Goal: Task Accomplishment & Management: Manage account settings

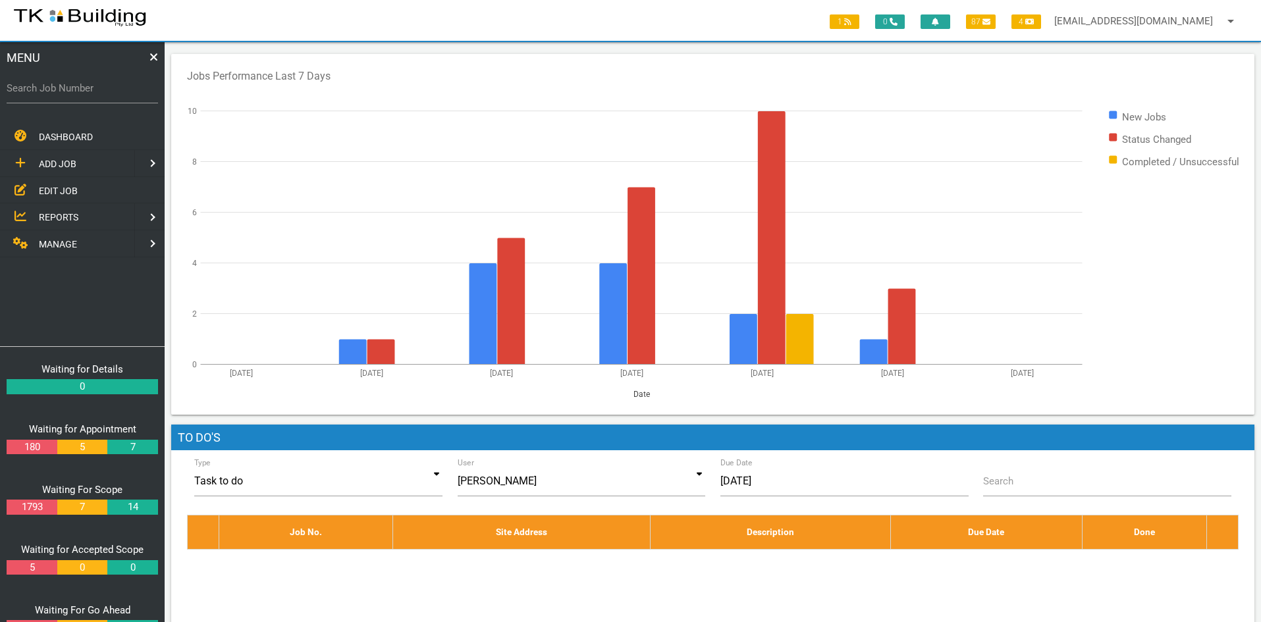
click at [43, 187] on span "EDIT JOB" at bounding box center [58, 190] width 39 height 11
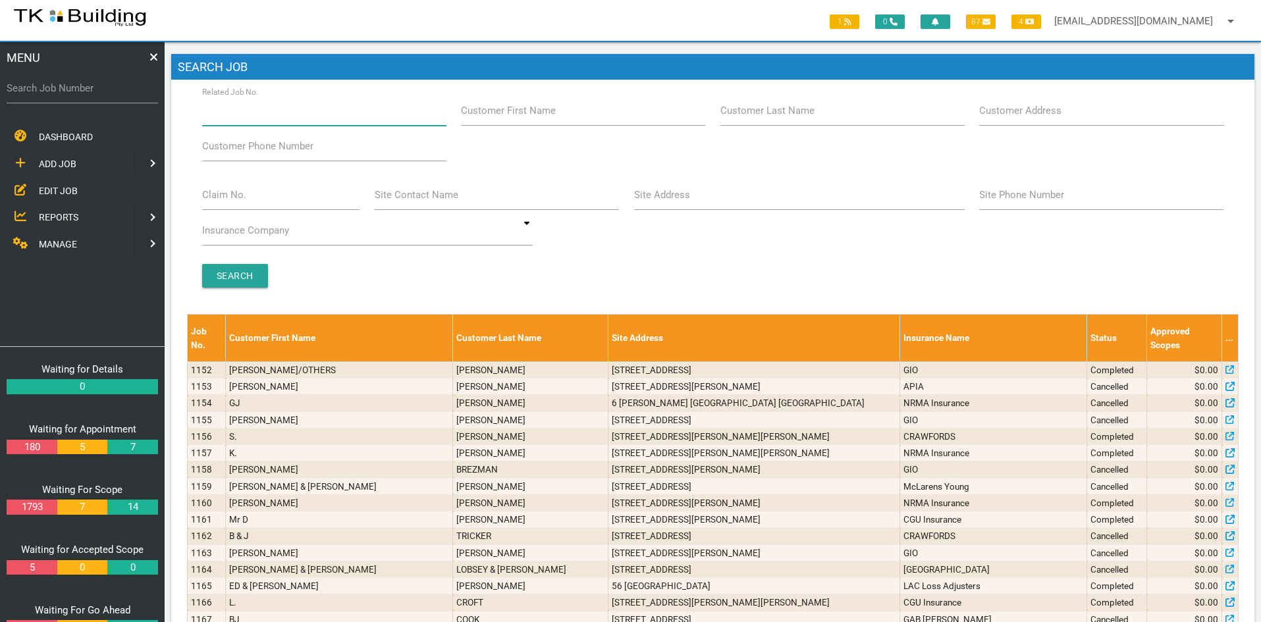
click at [278, 118] on input "Related Job No." at bounding box center [324, 111] width 244 height 30
type input "28108"
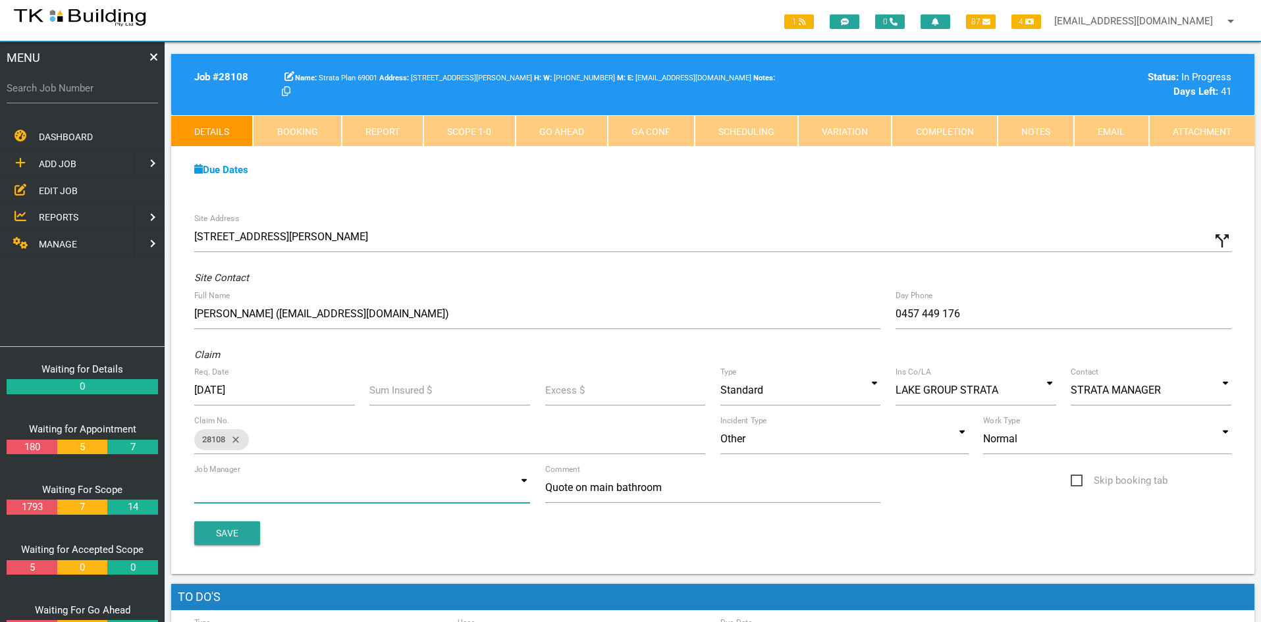
click at [497, 485] on input at bounding box center [362, 488] width 336 height 30
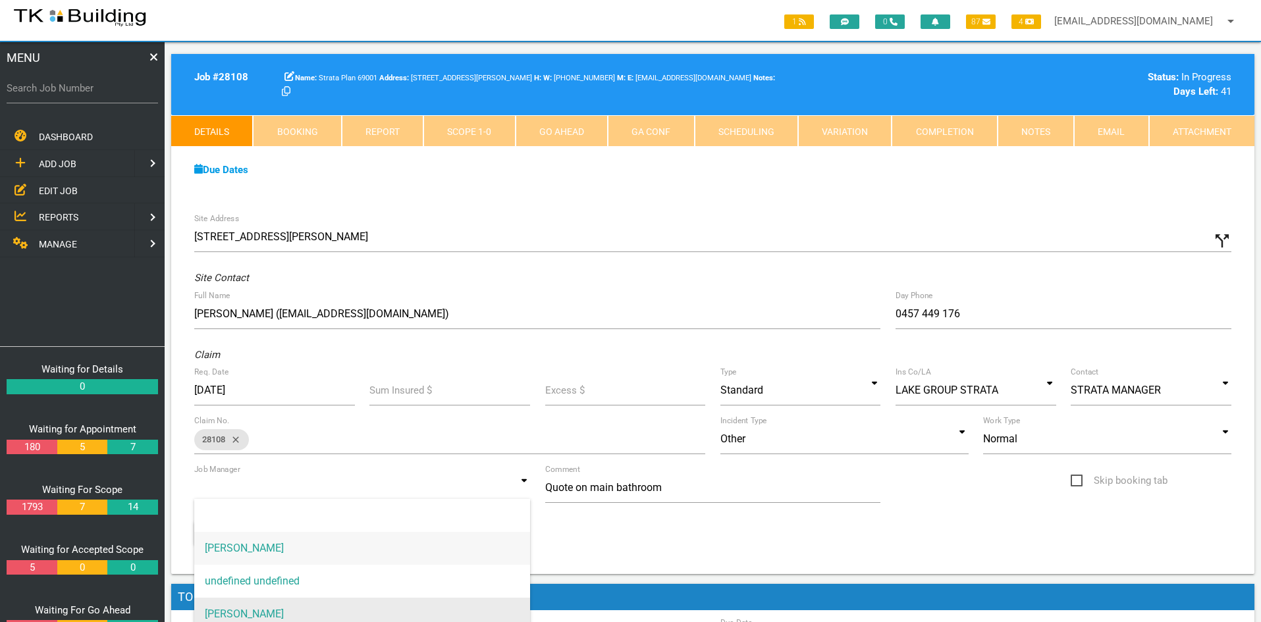
click at [311, 599] on span "[PERSON_NAME]" at bounding box center [362, 614] width 336 height 33
type input "[PERSON_NAME]"
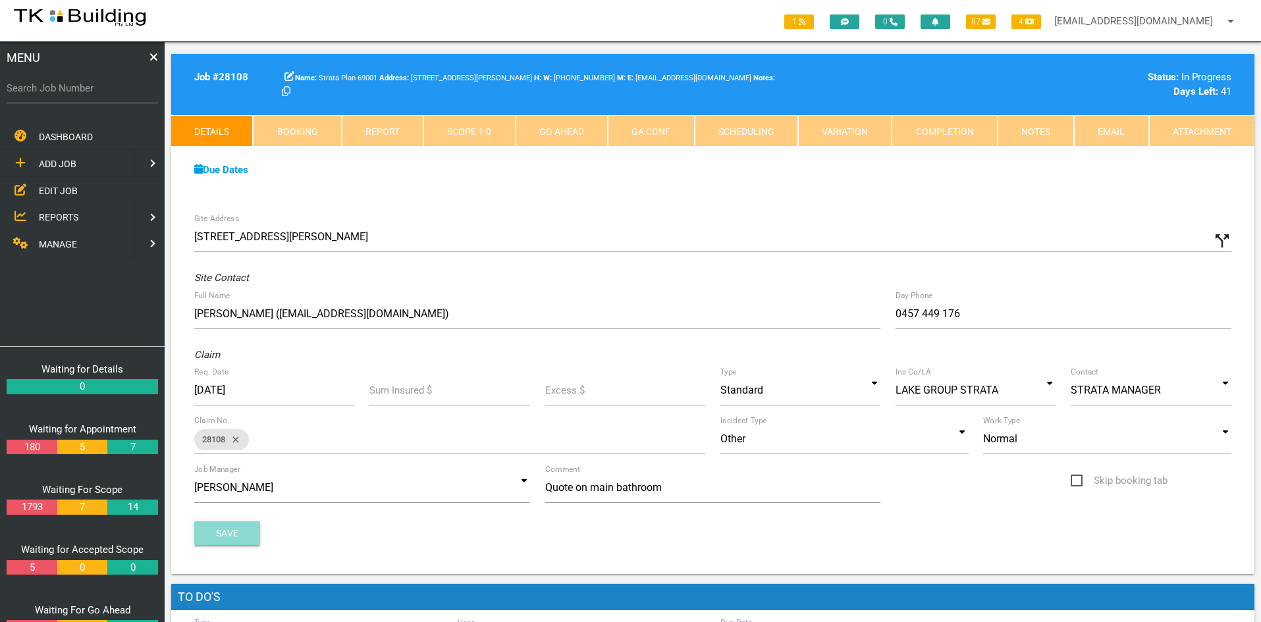
click at [224, 534] on button "Save" at bounding box center [227, 534] width 66 height 24
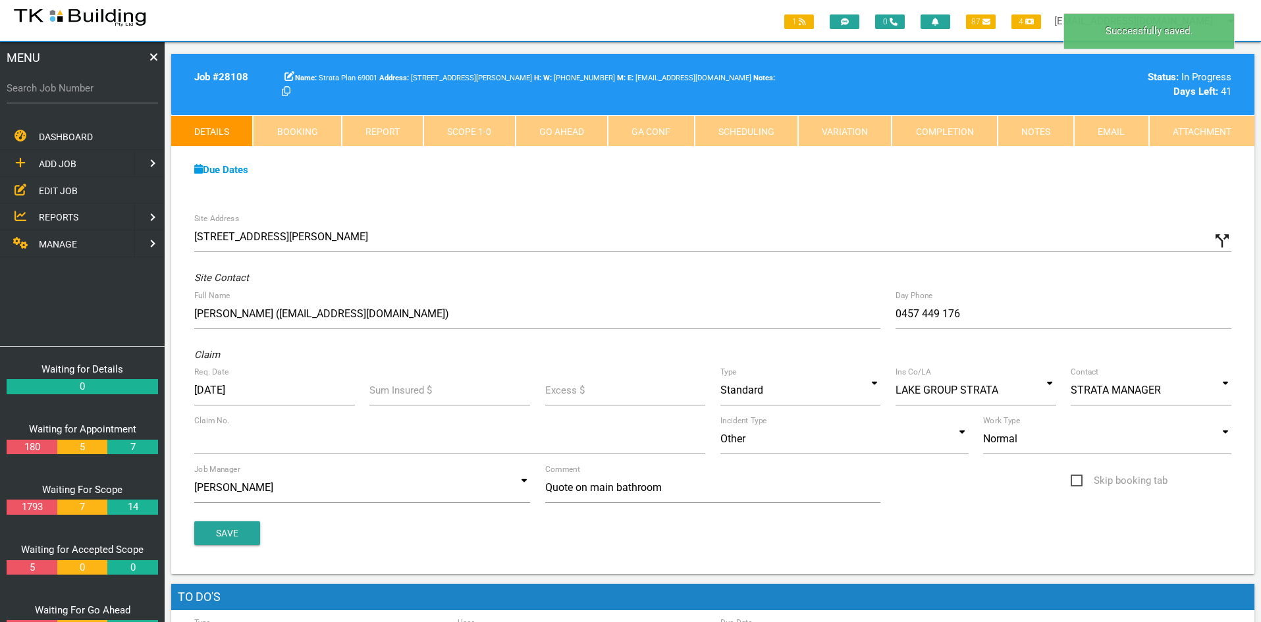
click at [912, 214] on div "Site Address [STREET_ADDRESS][PERSON_NAME] call_split Custom Address Street [GE…" at bounding box center [713, 390] width 1084 height 368
click at [1042, 129] on link "Notes" at bounding box center [1036, 131] width 76 height 32
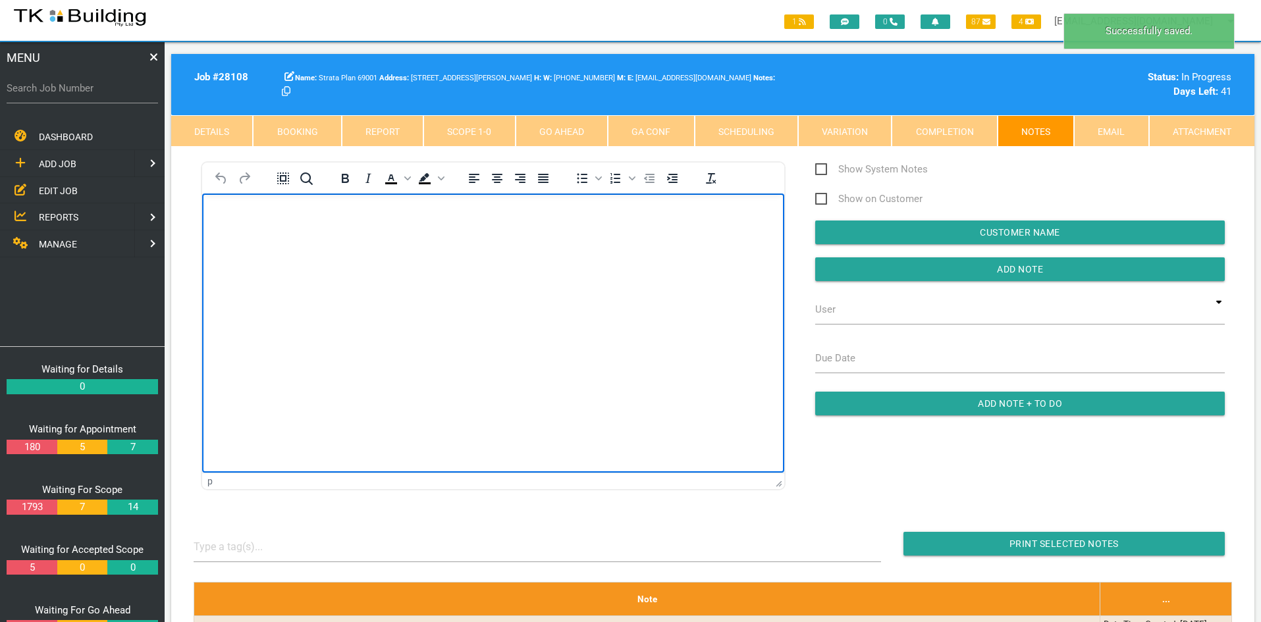
click at [566, 254] on html at bounding box center [493, 224] width 582 height 60
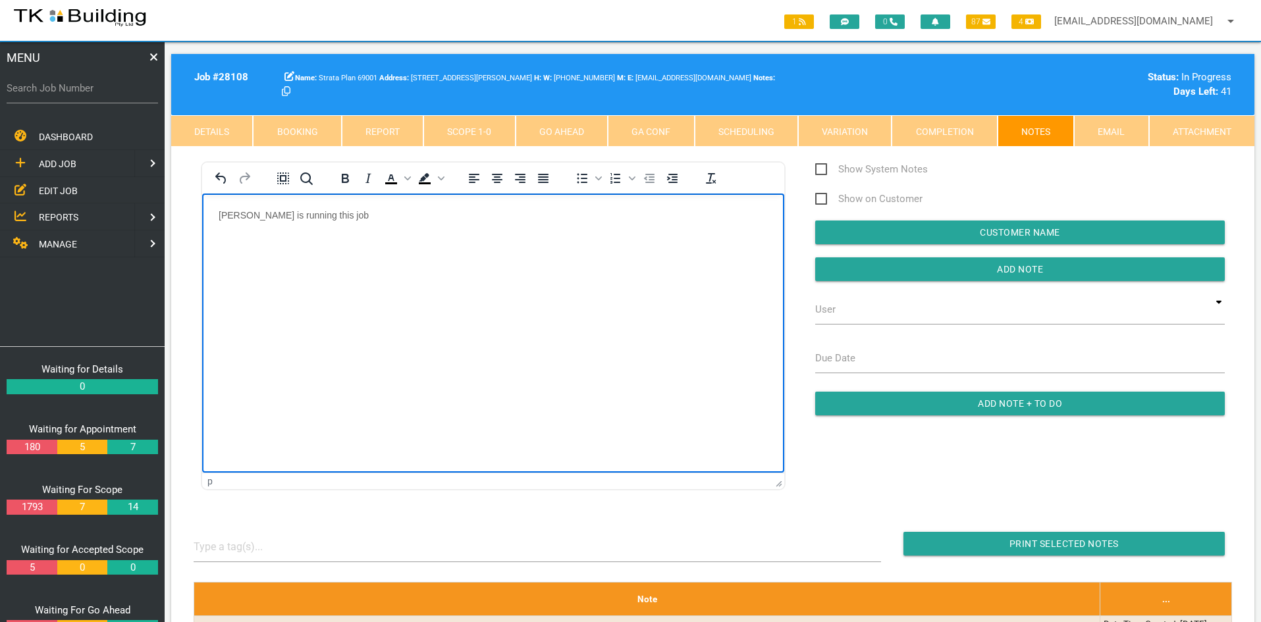
click at [572, 254] on html "[PERSON_NAME] is running this job" at bounding box center [493, 224] width 582 height 60
click at [1043, 262] on input "Add Note" at bounding box center [1020, 270] width 410 height 24
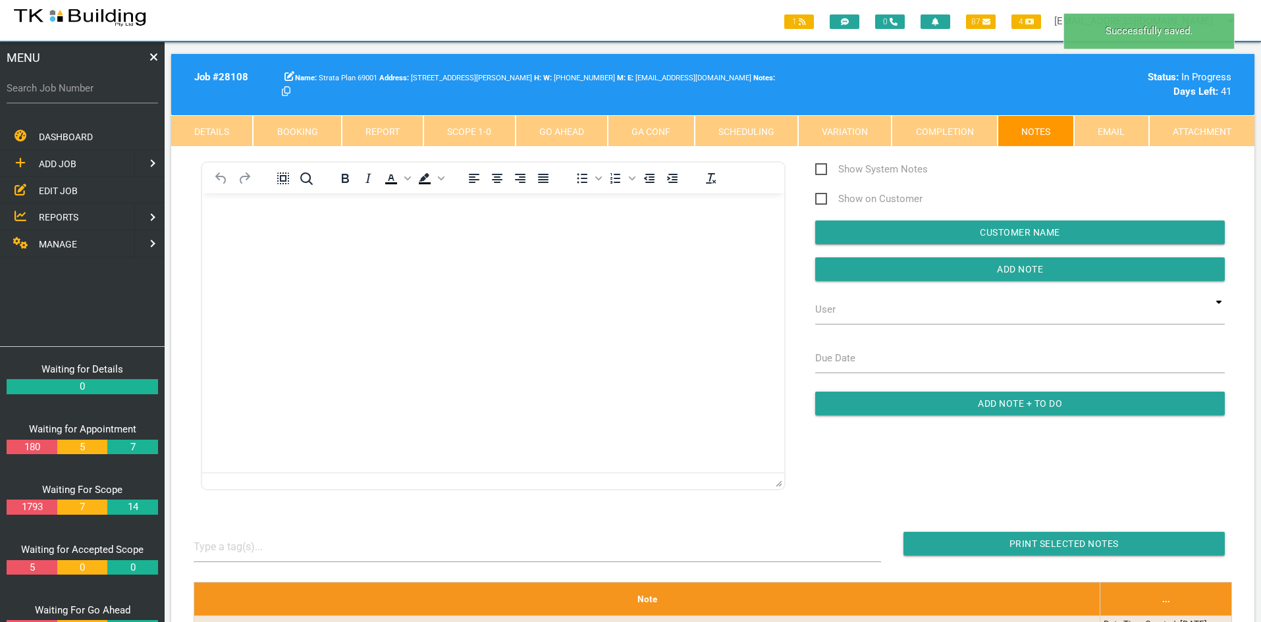
click at [558, 254] on html at bounding box center [493, 224] width 582 height 60
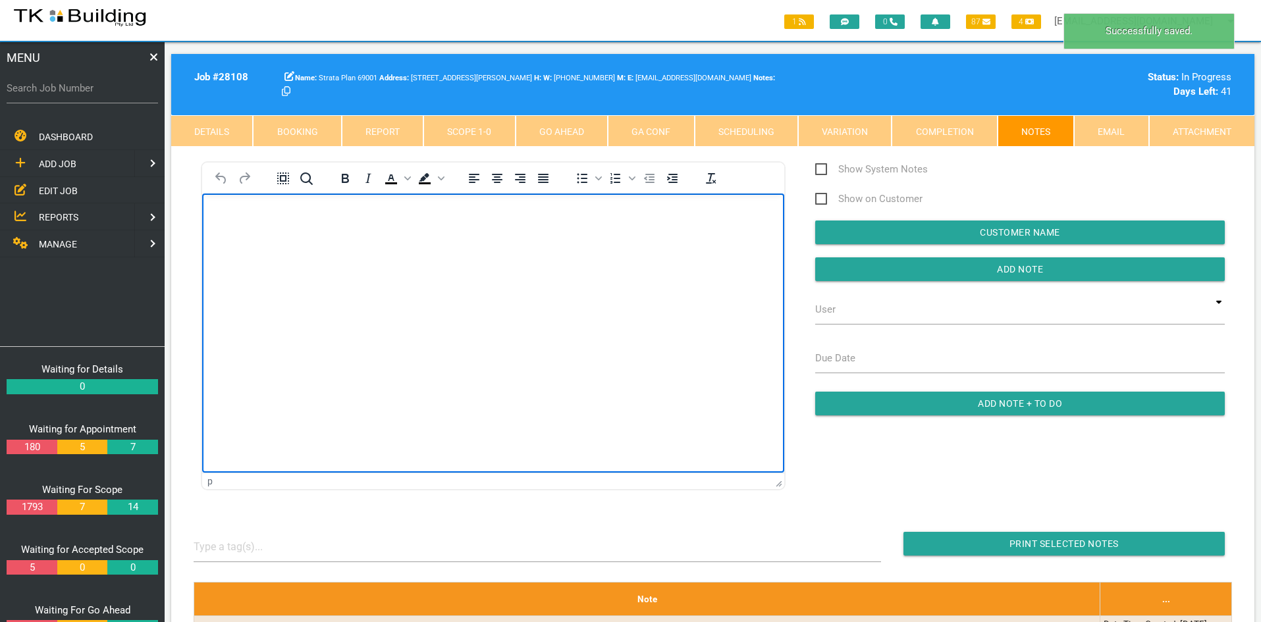
click at [499, 254] on html at bounding box center [493, 224] width 582 height 60
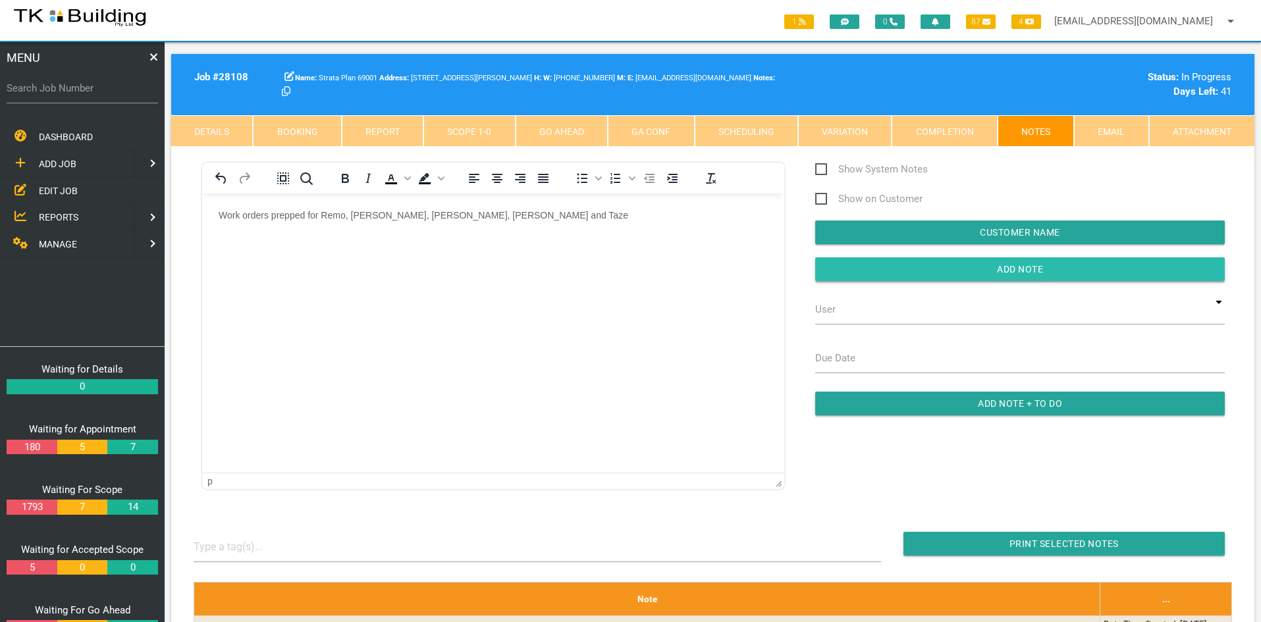
click at [995, 265] on input "button" at bounding box center [1020, 270] width 410 height 24
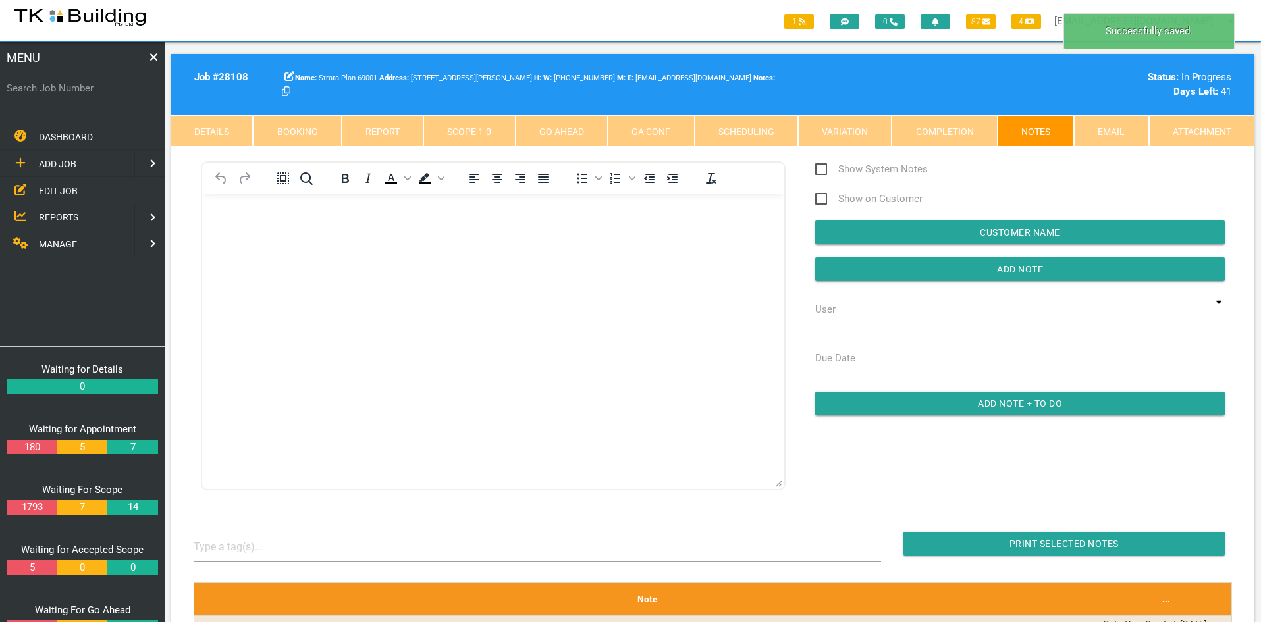
click at [529, 254] on html at bounding box center [493, 224] width 582 height 60
click at [451, 129] on link "Scope 1 - 0" at bounding box center [470, 131] width 92 height 32
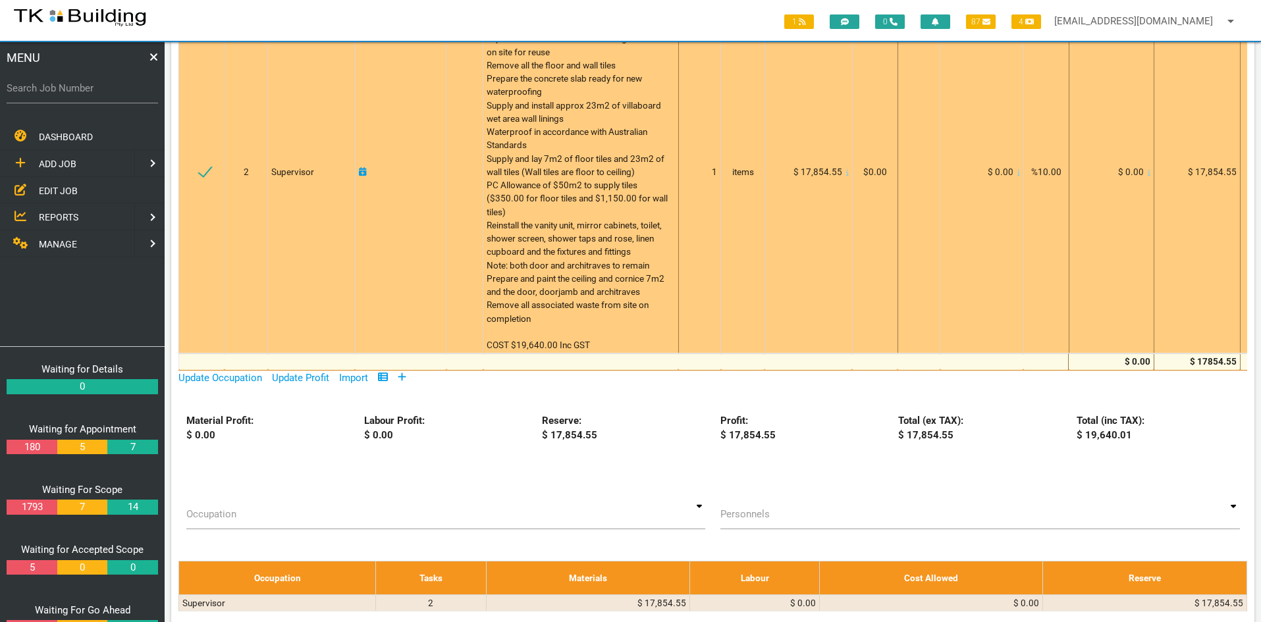
scroll to position [329, 0]
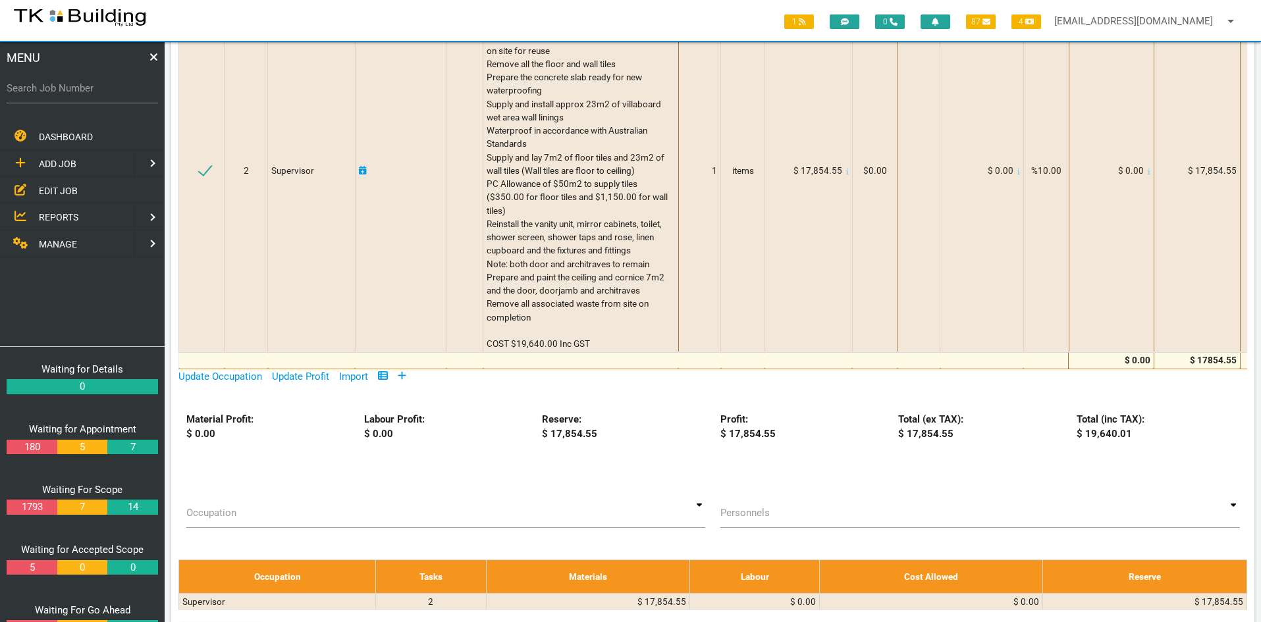
click at [45, 189] on span "EDIT JOB" at bounding box center [58, 190] width 39 height 11
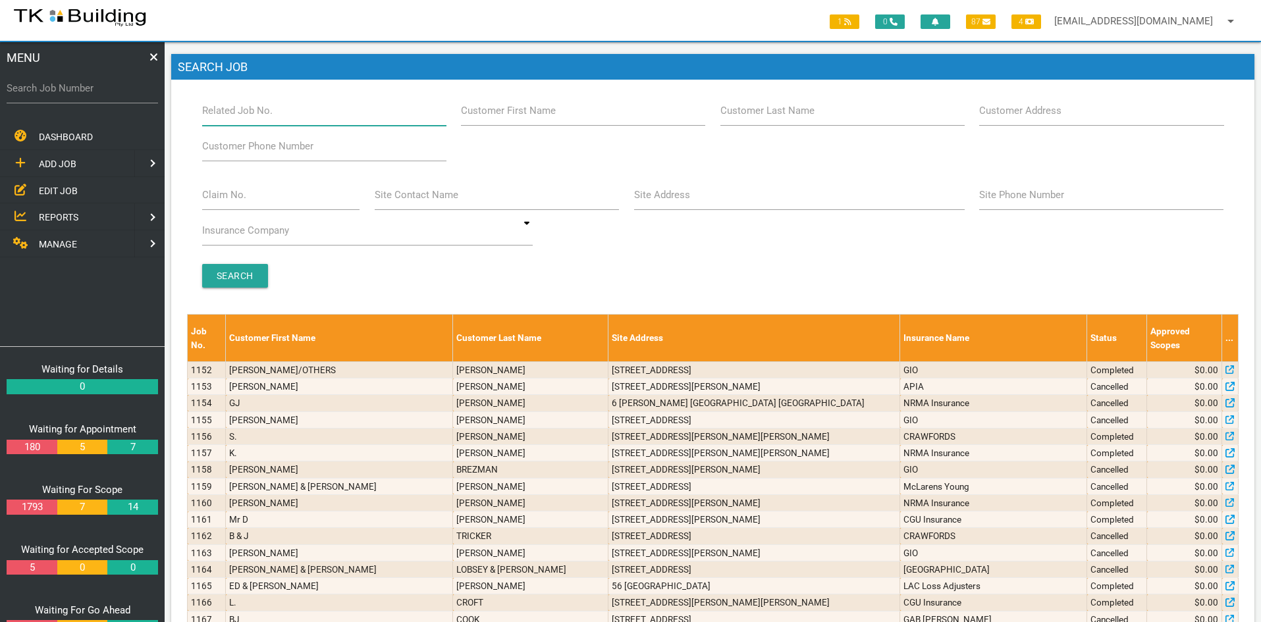
click at [295, 113] on input "Related Job No." at bounding box center [324, 111] width 244 height 30
type input "27928"
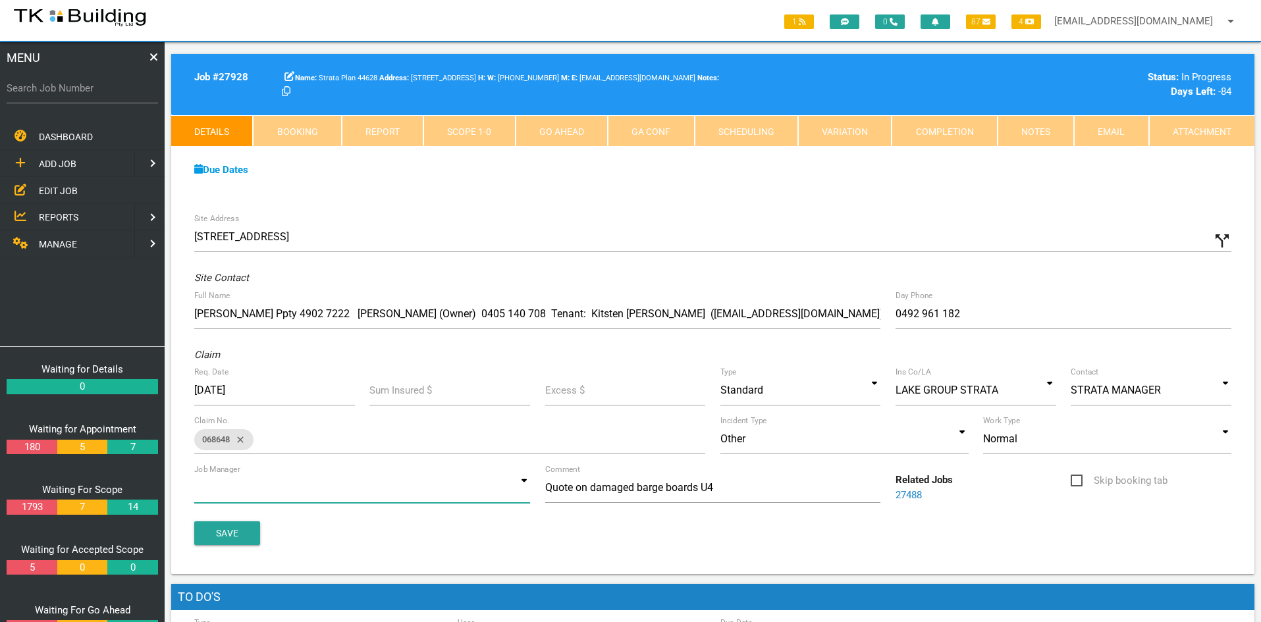
click at [515, 488] on input at bounding box center [362, 488] width 336 height 30
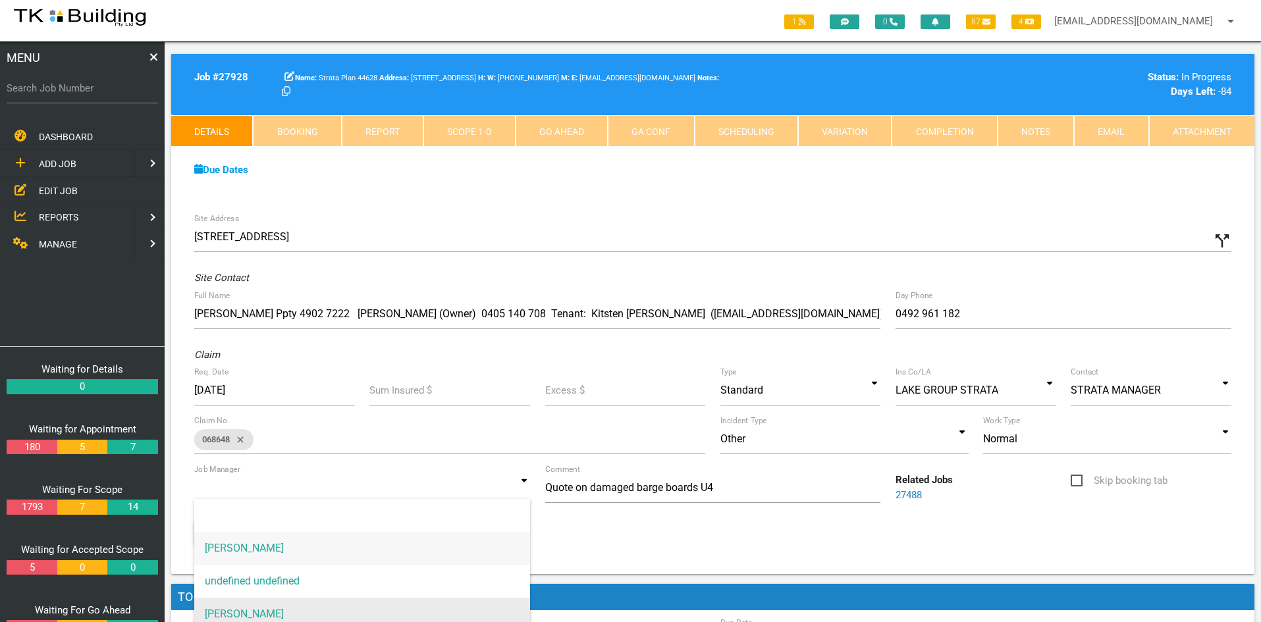
click at [304, 608] on span "[PERSON_NAME]" at bounding box center [362, 614] width 336 height 33
type input "[PERSON_NAME]"
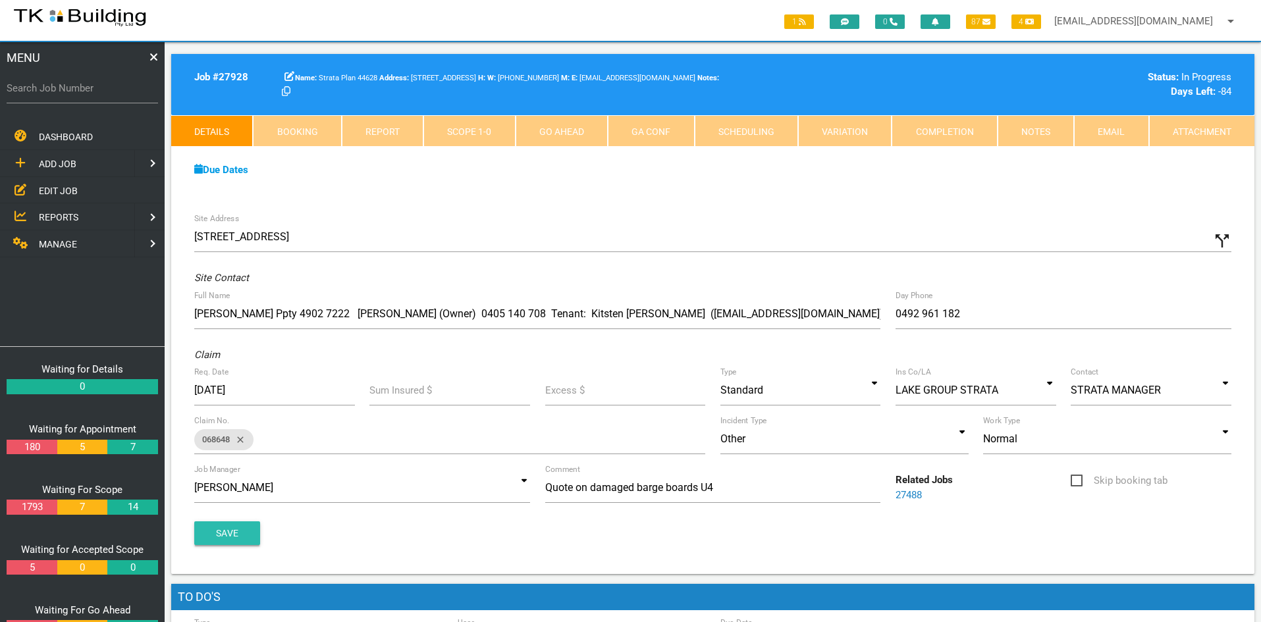
click at [221, 532] on button "Save" at bounding box center [227, 534] width 66 height 24
click at [932, 221] on div "Site Address [STREET_ADDRESS] call_split Custom Address Street [GEOGRAPHIC_DATA…" at bounding box center [713, 390] width 1084 height 368
click at [1024, 130] on link "Notes" at bounding box center [1036, 131] width 76 height 32
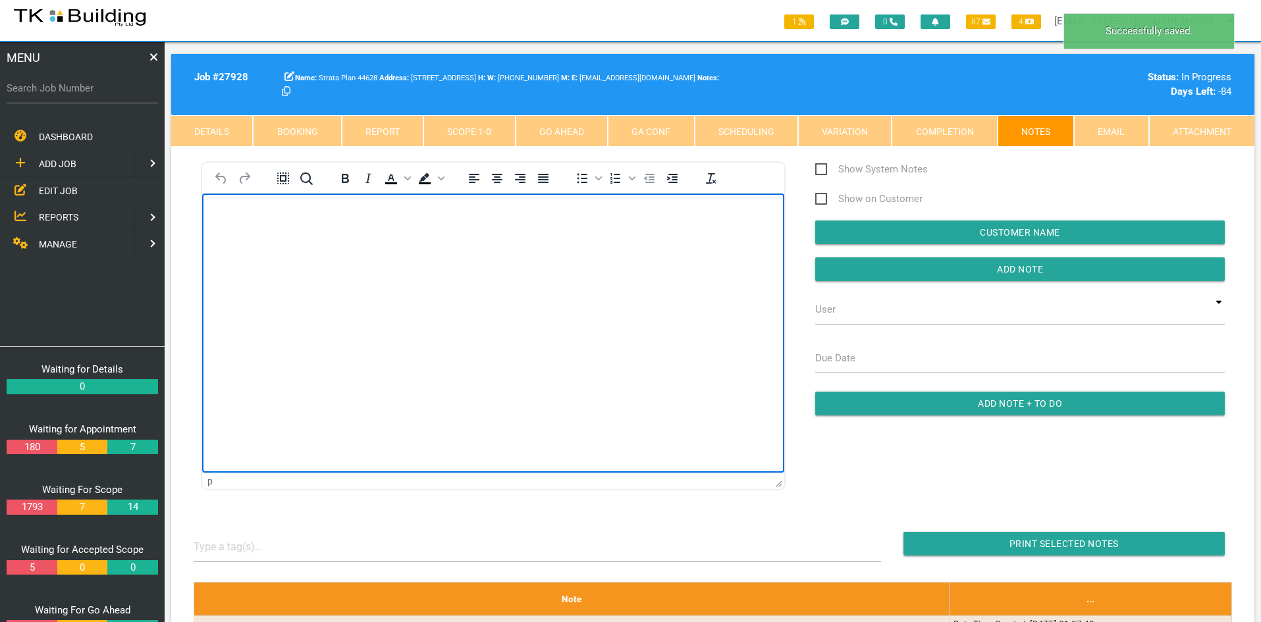
click at [532, 254] on html at bounding box center [493, 224] width 582 height 60
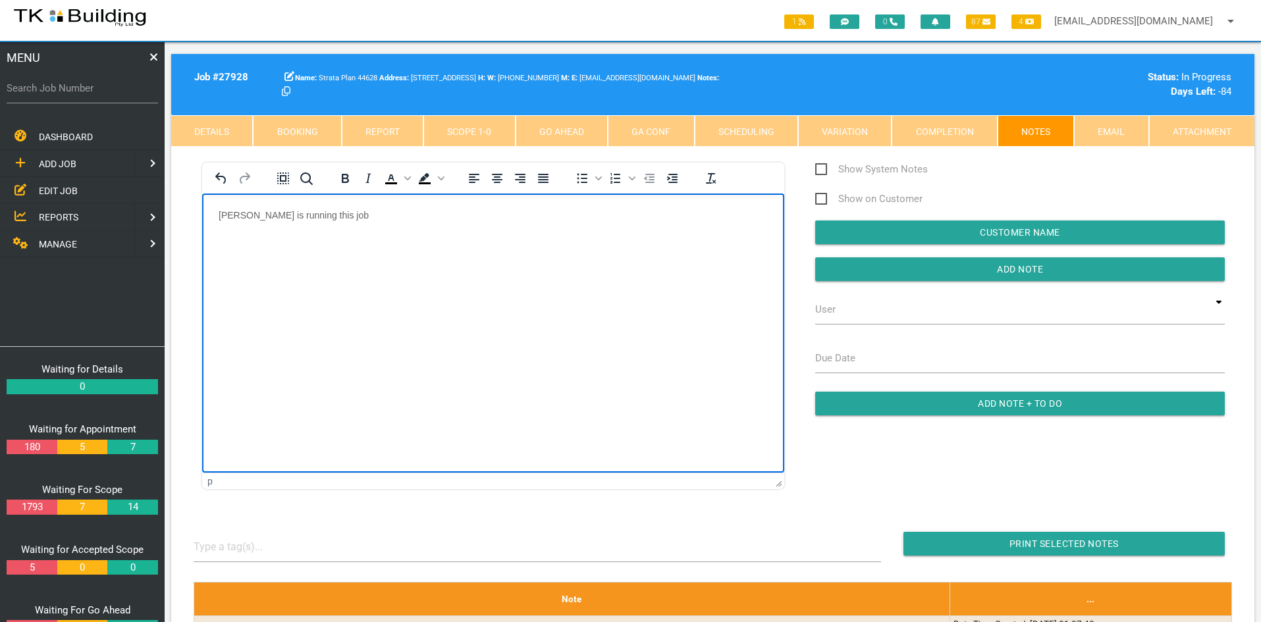
click at [532, 254] on html "[PERSON_NAME] is running this job" at bounding box center [493, 224] width 582 height 60
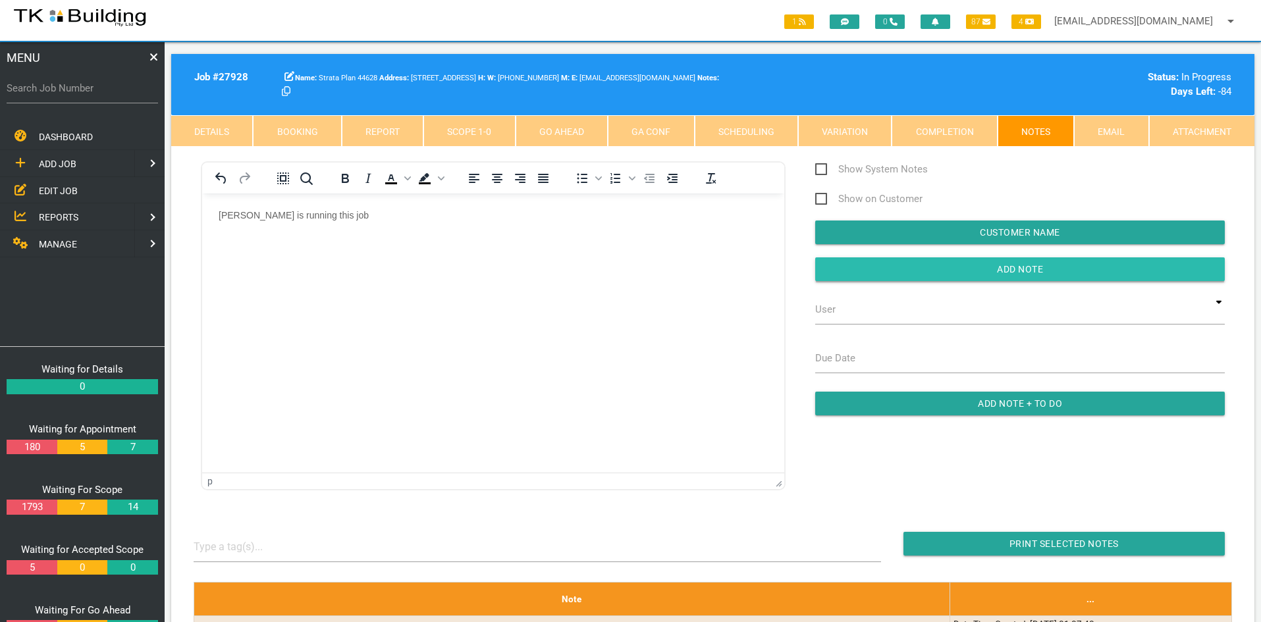
click at [981, 273] on input "button" at bounding box center [1020, 270] width 410 height 24
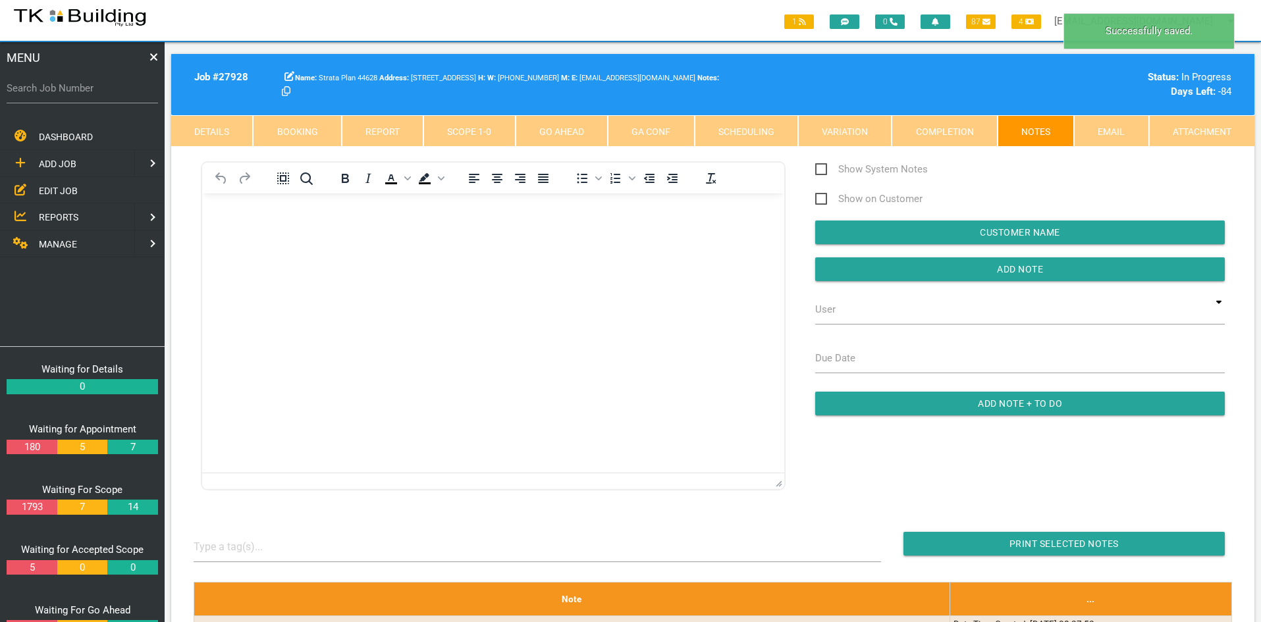
click at [621, 254] on html at bounding box center [493, 224] width 582 height 60
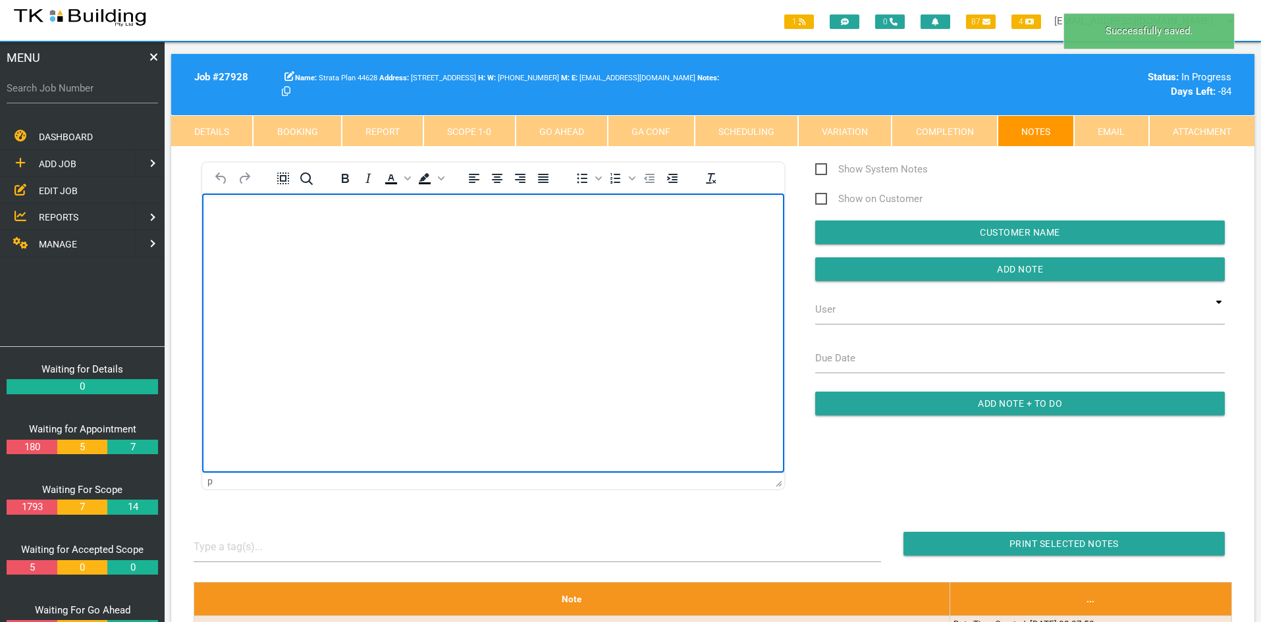
click at [522, 254] on html at bounding box center [493, 224] width 582 height 60
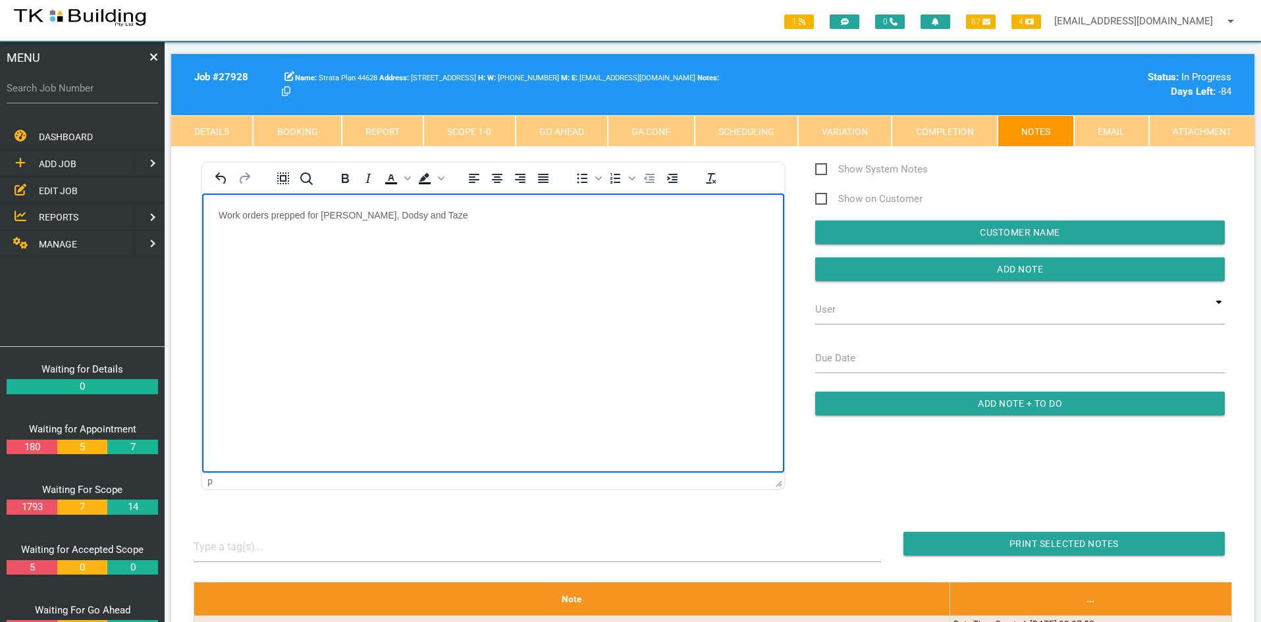
click at [522, 254] on html "Work orders prepped for [PERSON_NAME], Dodsy and Taze" at bounding box center [493, 224] width 582 height 60
click at [1024, 265] on input "Add Note" at bounding box center [1020, 270] width 410 height 24
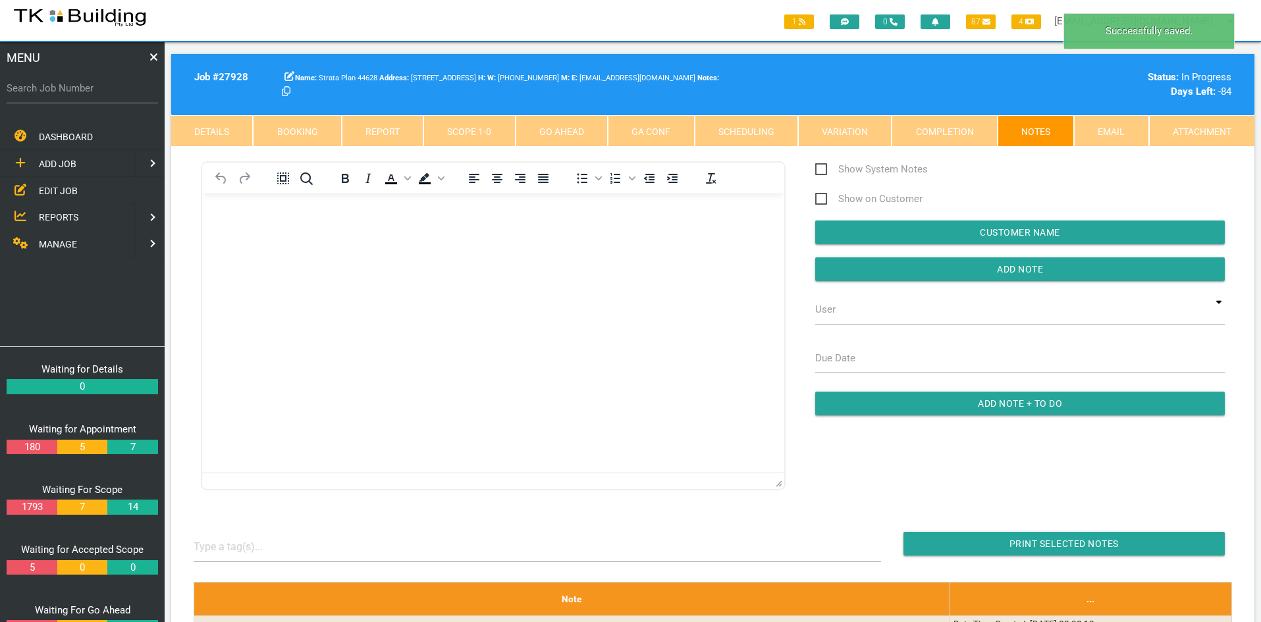
click at [557, 254] on html at bounding box center [493, 224] width 582 height 60
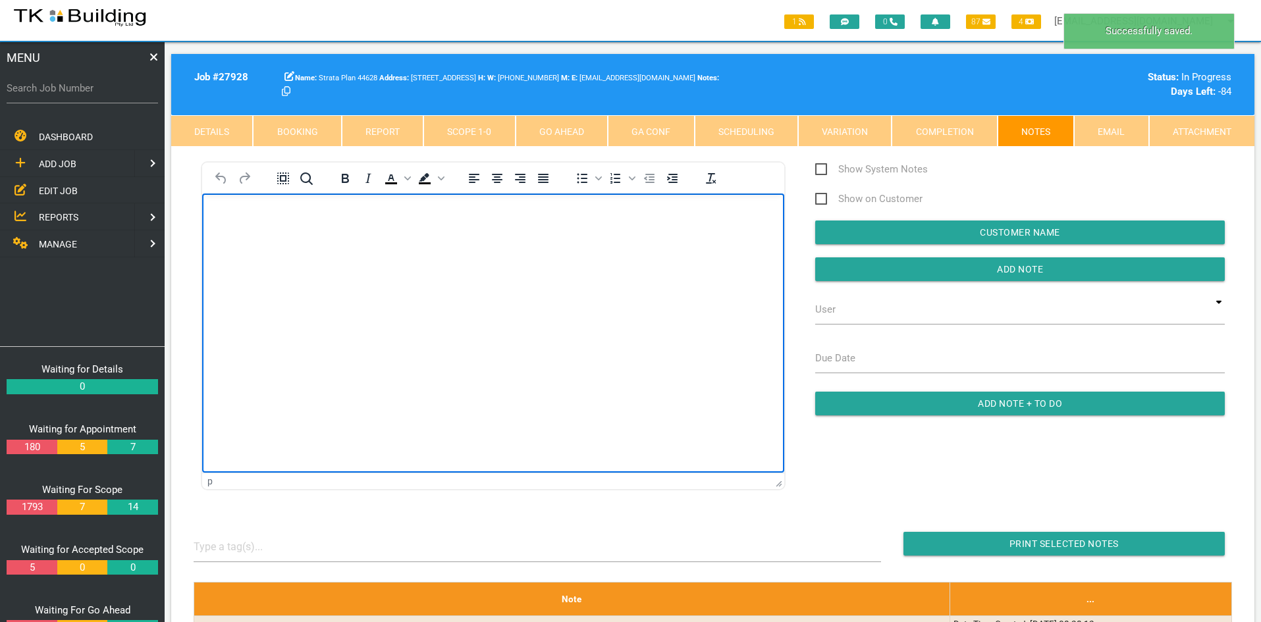
click at [536, 254] on html at bounding box center [493, 224] width 582 height 60
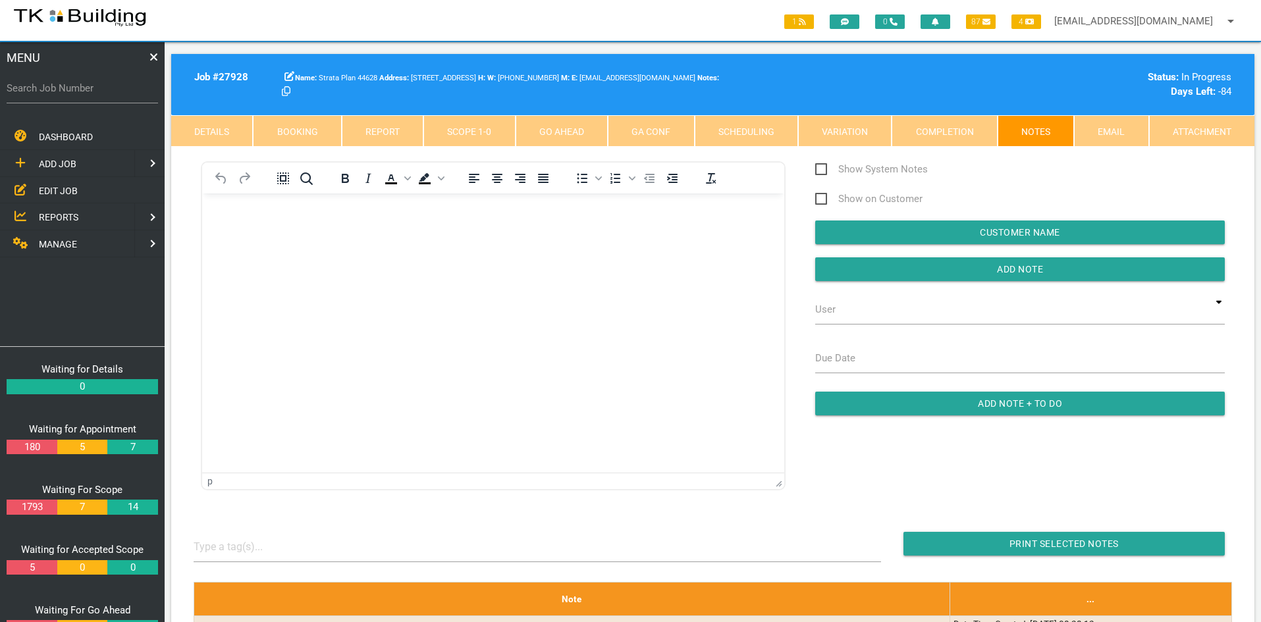
click at [471, 136] on link "Scope 1 - 0" at bounding box center [470, 131] width 92 height 32
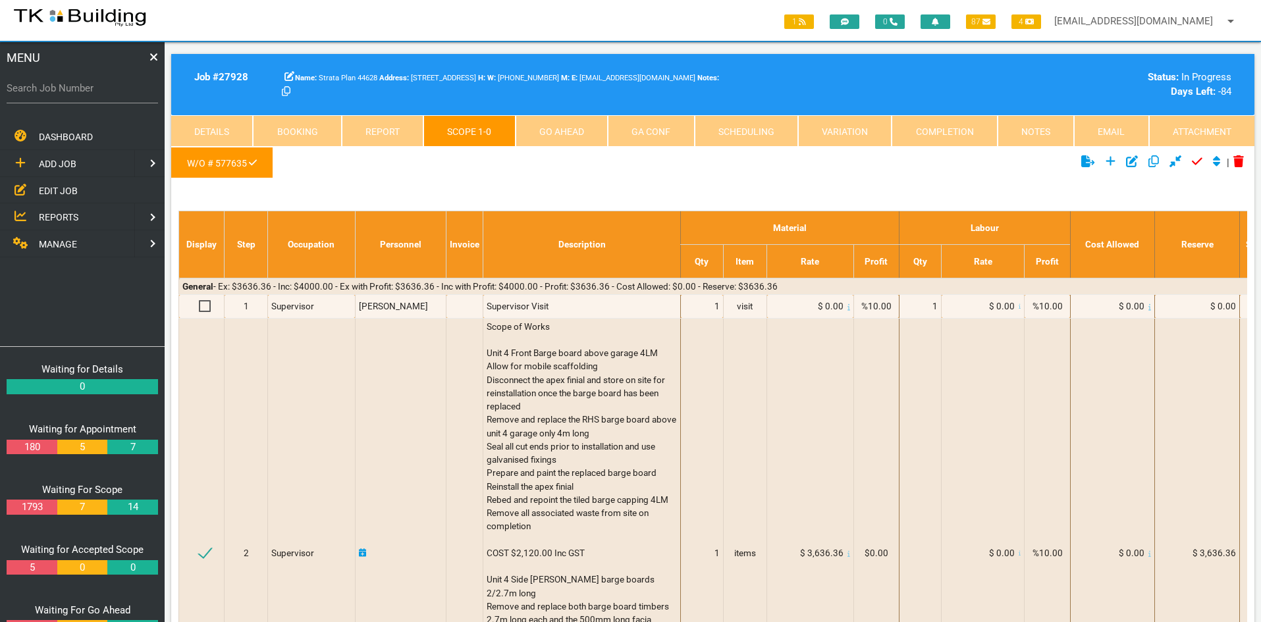
click at [889, 167] on ul "W/O # 577635" at bounding box center [532, 165] width 723 height 36
click at [1027, 132] on link "Notes" at bounding box center [1036, 131] width 76 height 32
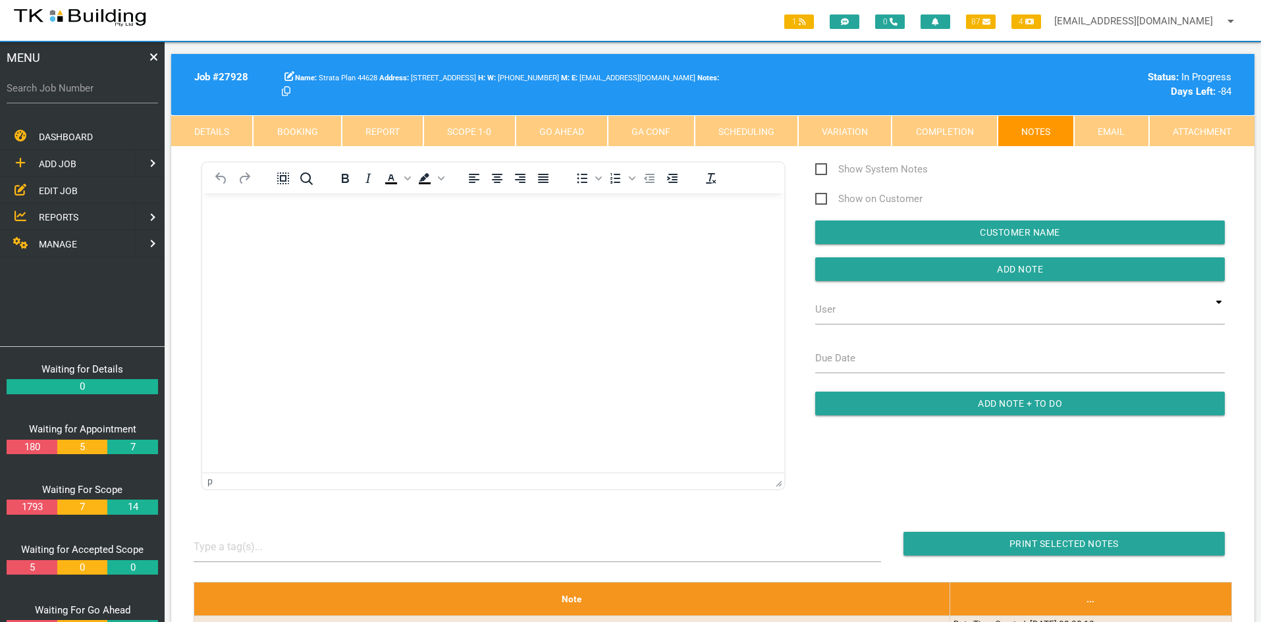
click at [458, 128] on link "Scope 1 - 0" at bounding box center [470, 131] width 92 height 32
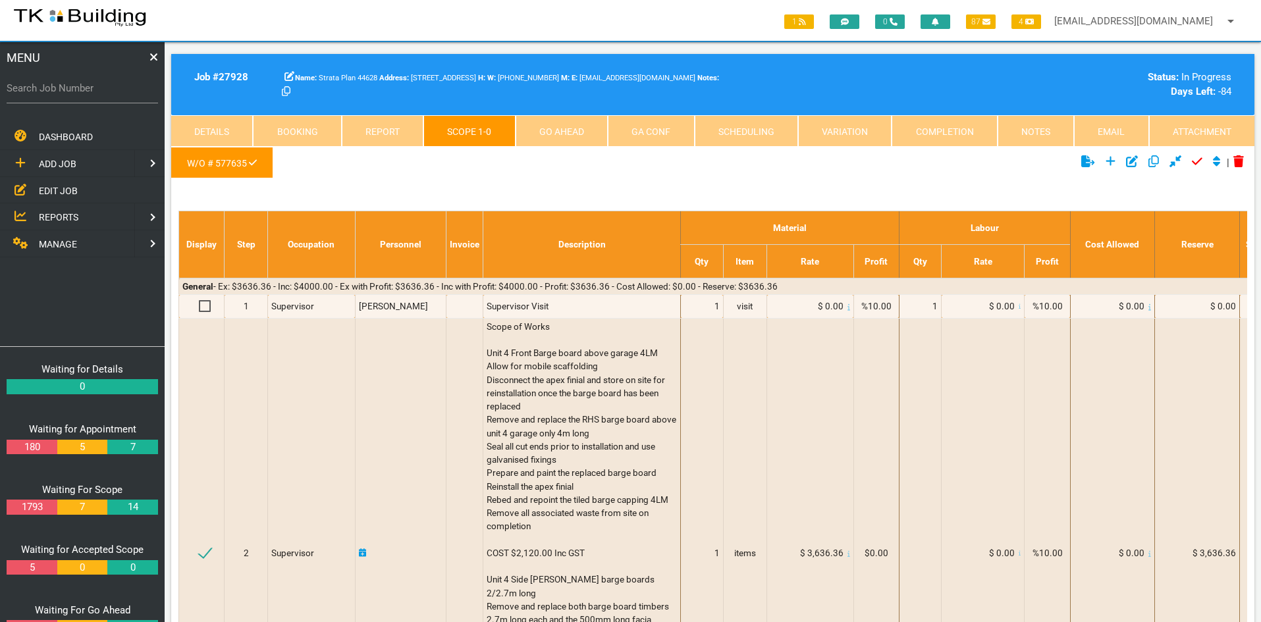
click at [47, 188] on span "EDIT JOB" at bounding box center [58, 190] width 39 height 11
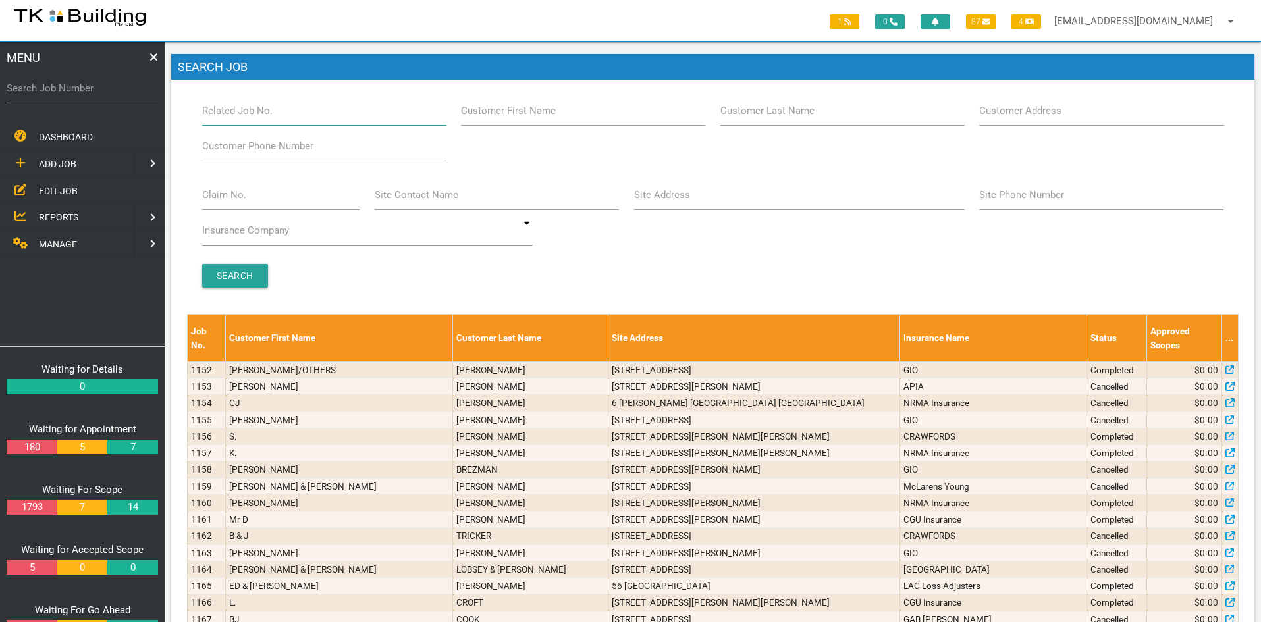
click at [291, 117] on input "Related Job No." at bounding box center [324, 111] width 244 height 30
type input "27817"
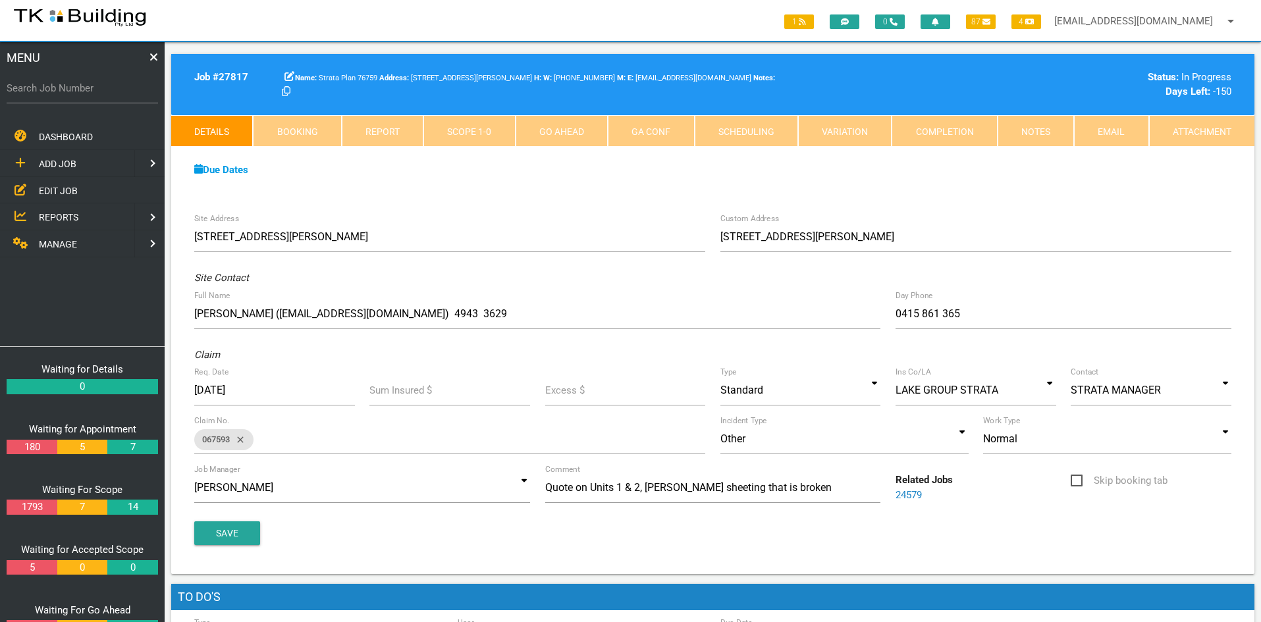
click at [522, 194] on div "Due Dates Waiting for Appointment From [DATE] To [DATE] Waiting For Scope From …" at bounding box center [713, 177] width 1084 height 60
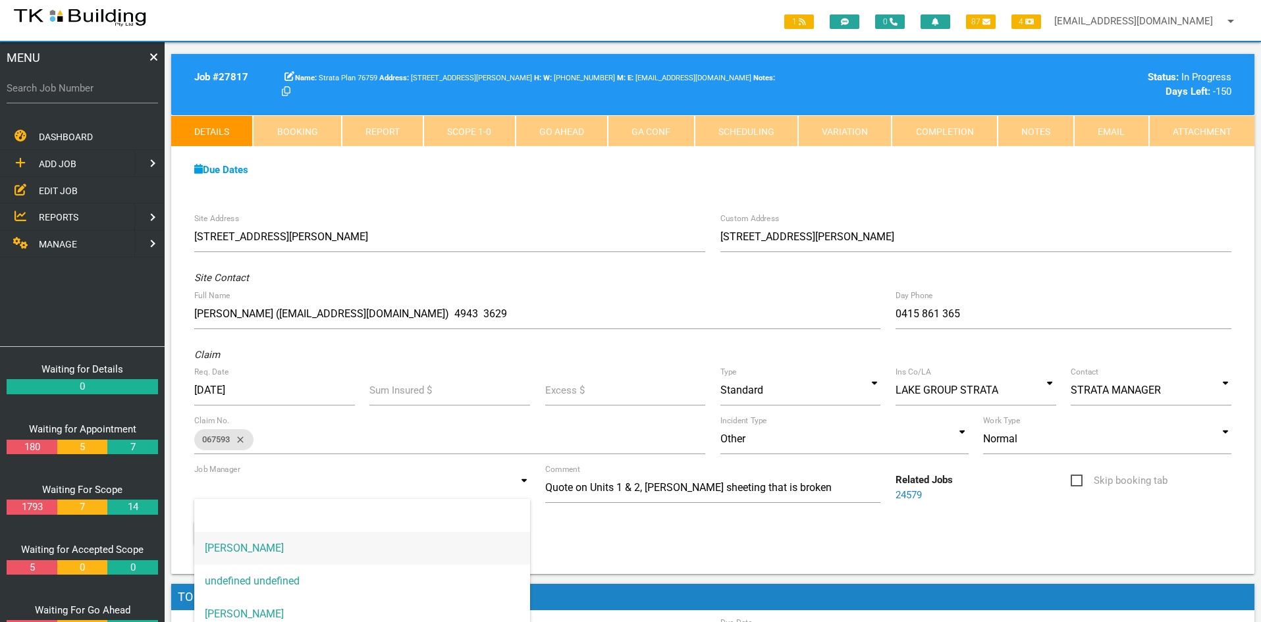
click at [508, 485] on input at bounding box center [362, 488] width 336 height 30
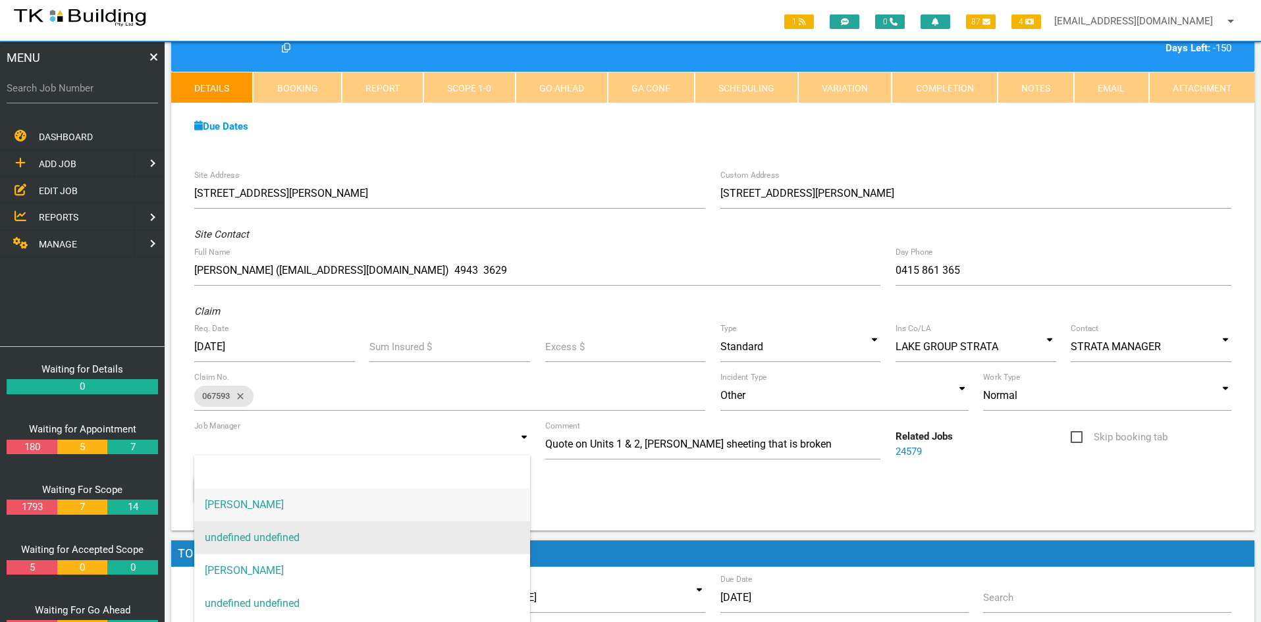
scroll to position [66, 0]
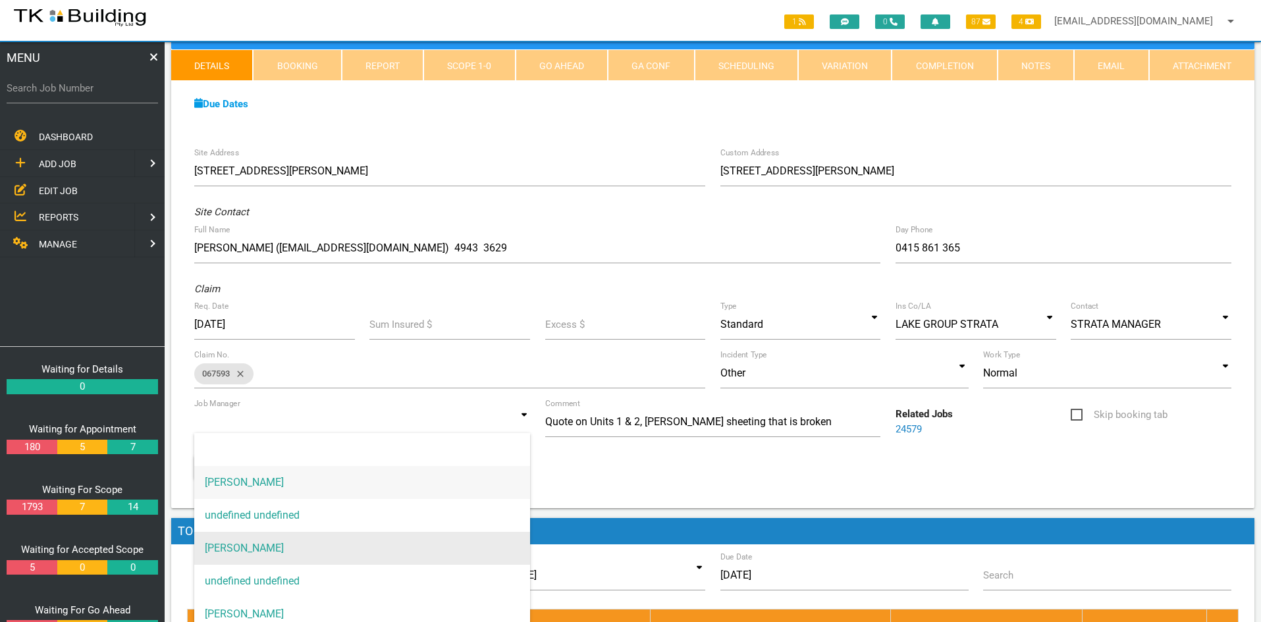
click at [258, 546] on span "[PERSON_NAME]" at bounding box center [362, 548] width 336 height 33
type input "[PERSON_NAME]"
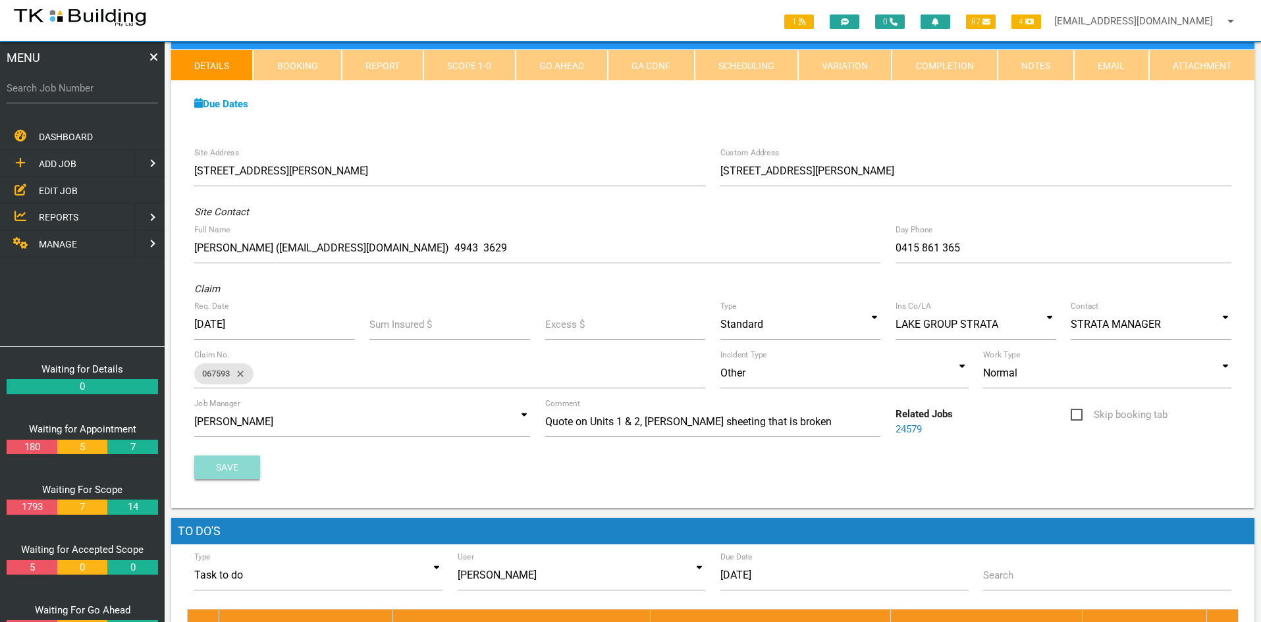
click at [233, 471] on button "Save" at bounding box center [227, 468] width 66 height 24
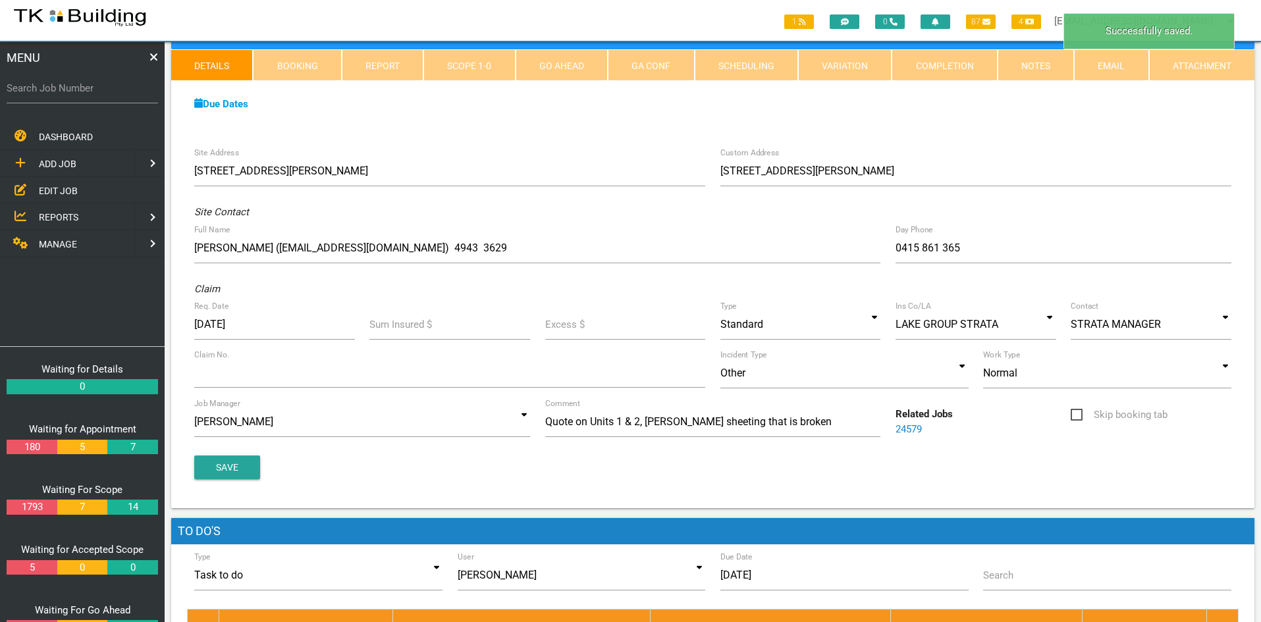
click at [1020, 150] on div "Site Address [STREET_ADDRESS][PERSON_NAME] Custom Address [STREET_ADDRESS][GEOG…" at bounding box center [713, 324] width 1084 height 368
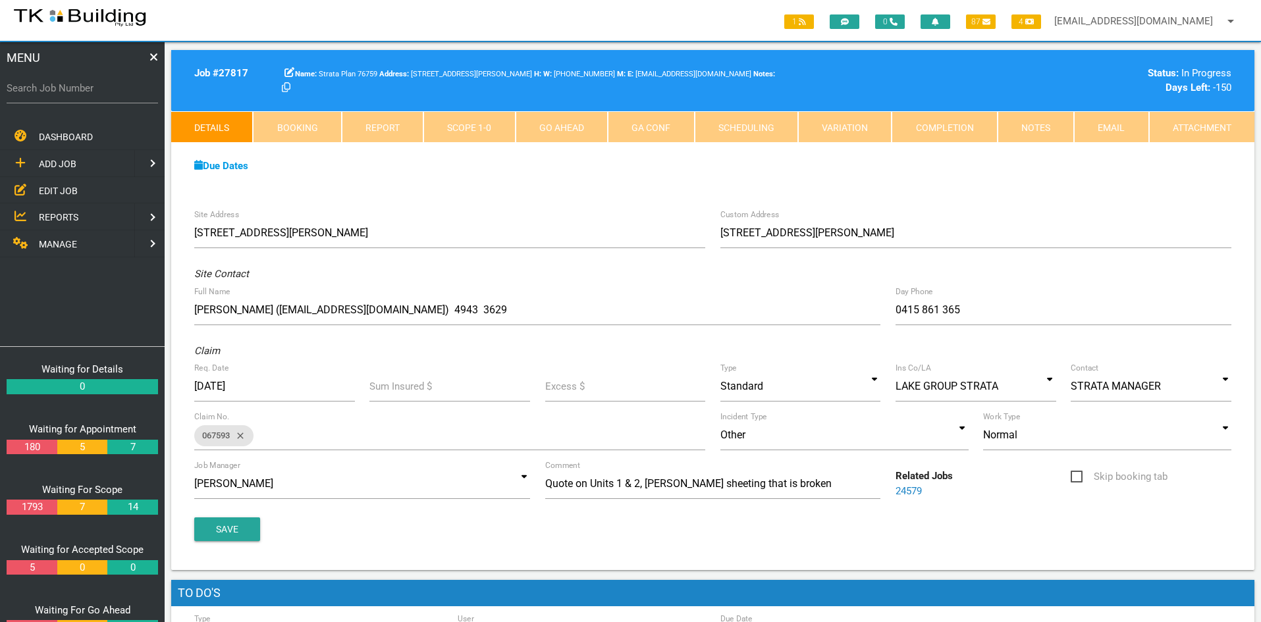
scroll to position [0, 0]
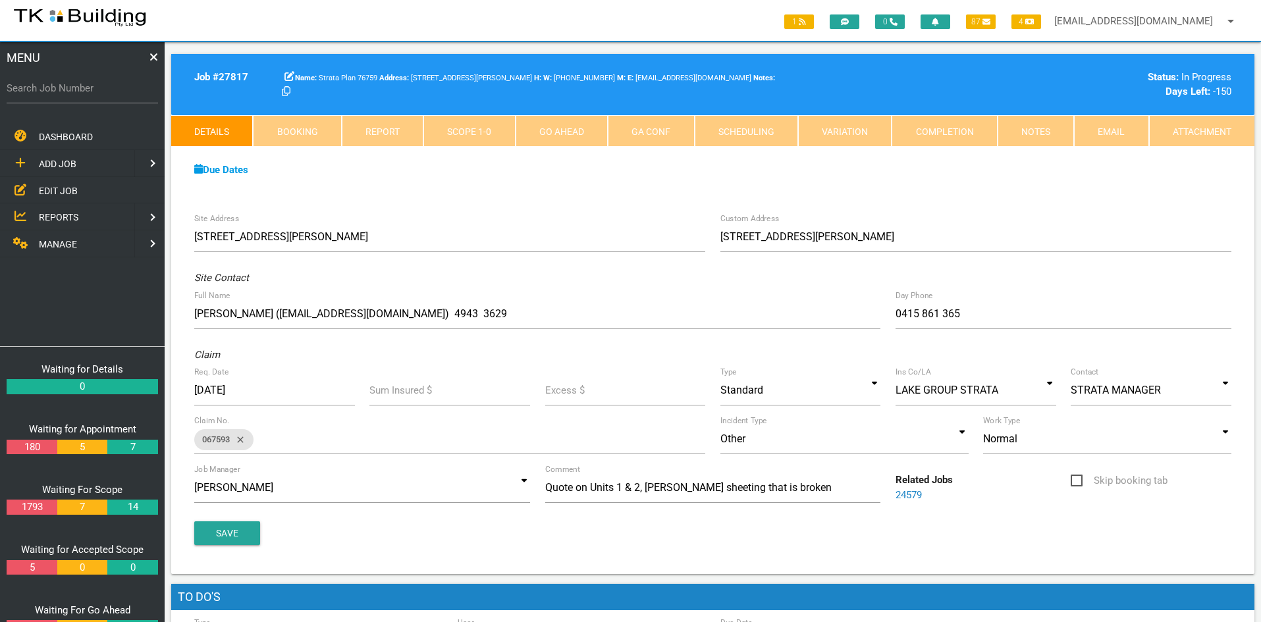
click at [1074, 177] on div "Due Dates" at bounding box center [713, 170] width 1052 height 15
click at [1024, 135] on link "Notes" at bounding box center [1036, 131] width 76 height 32
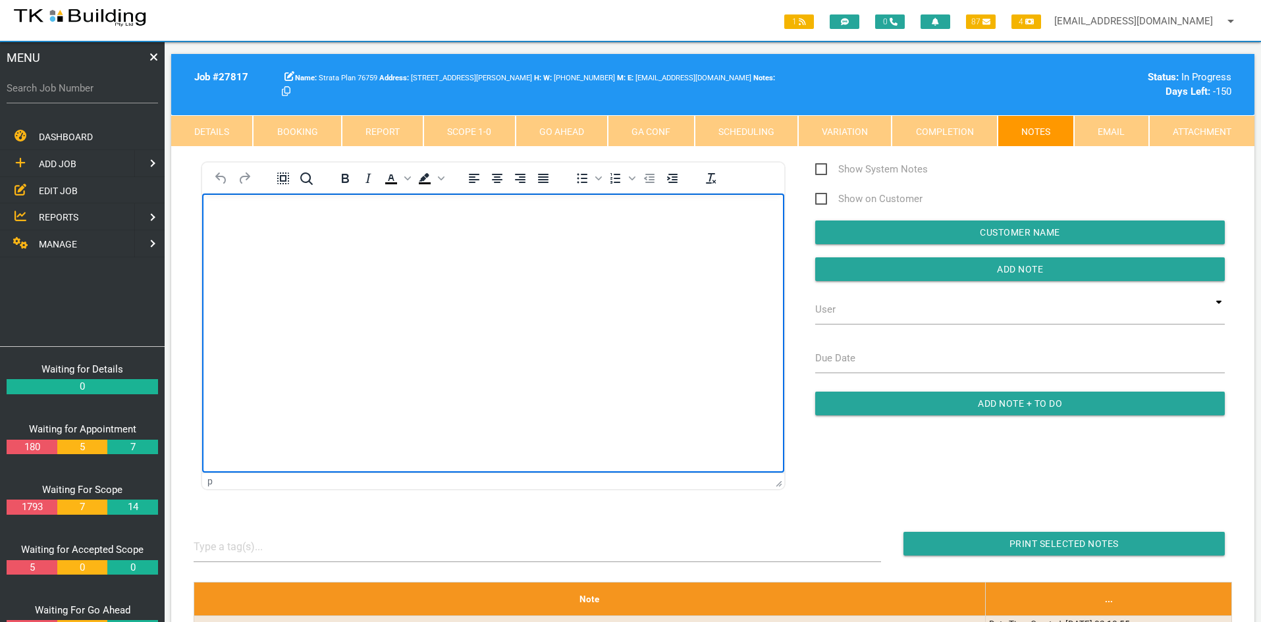
click at [505, 254] on html at bounding box center [493, 224] width 582 height 60
click at [504, 254] on html "[PERSON_NAME] is running this job" at bounding box center [493, 224] width 582 height 60
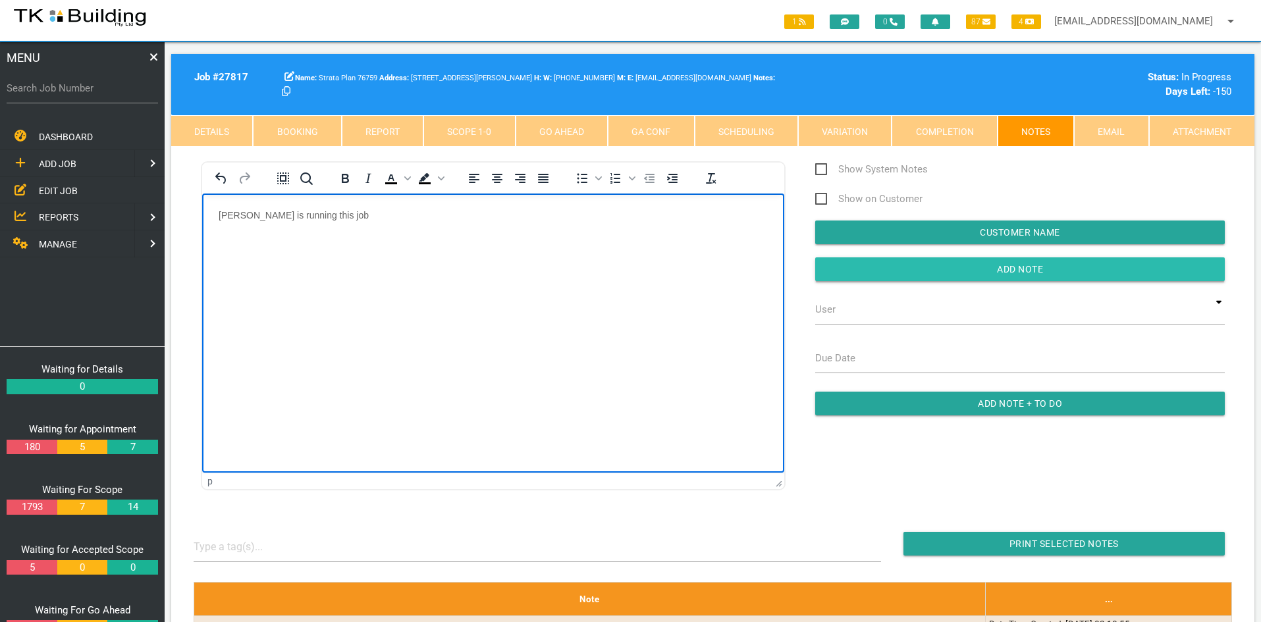
click at [977, 269] on input "Add Note" at bounding box center [1020, 270] width 410 height 24
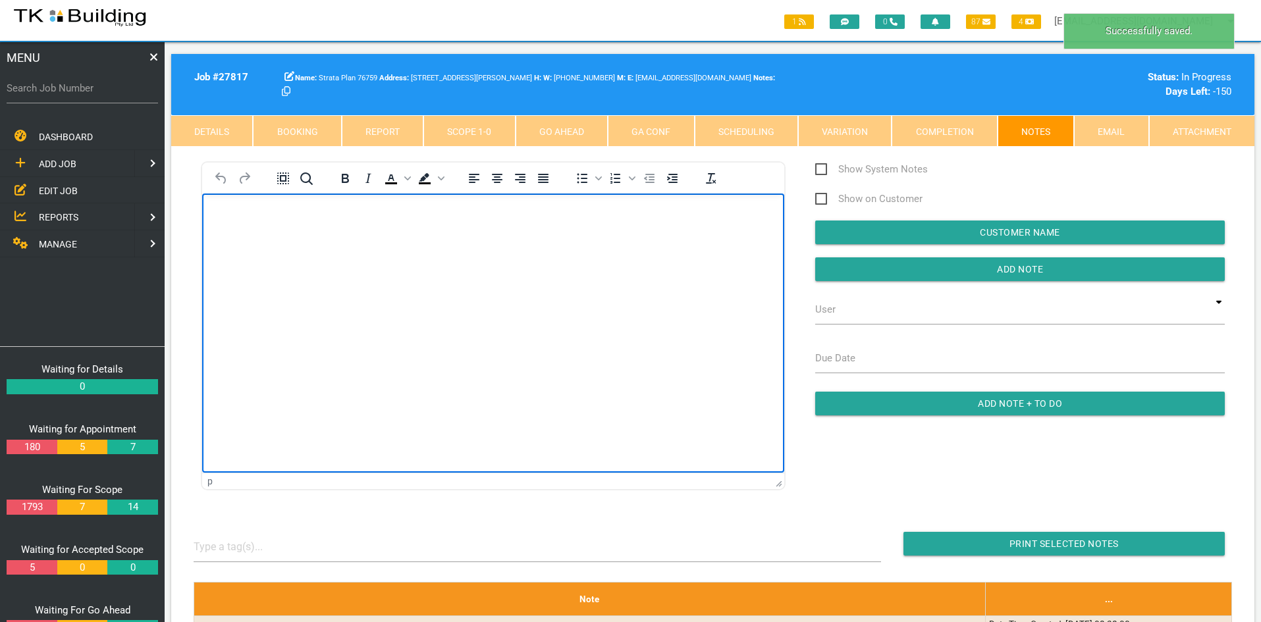
click at [636, 254] on html at bounding box center [493, 224] width 582 height 60
click at [538, 254] on html at bounding box center [493, 224] width 582 height 60
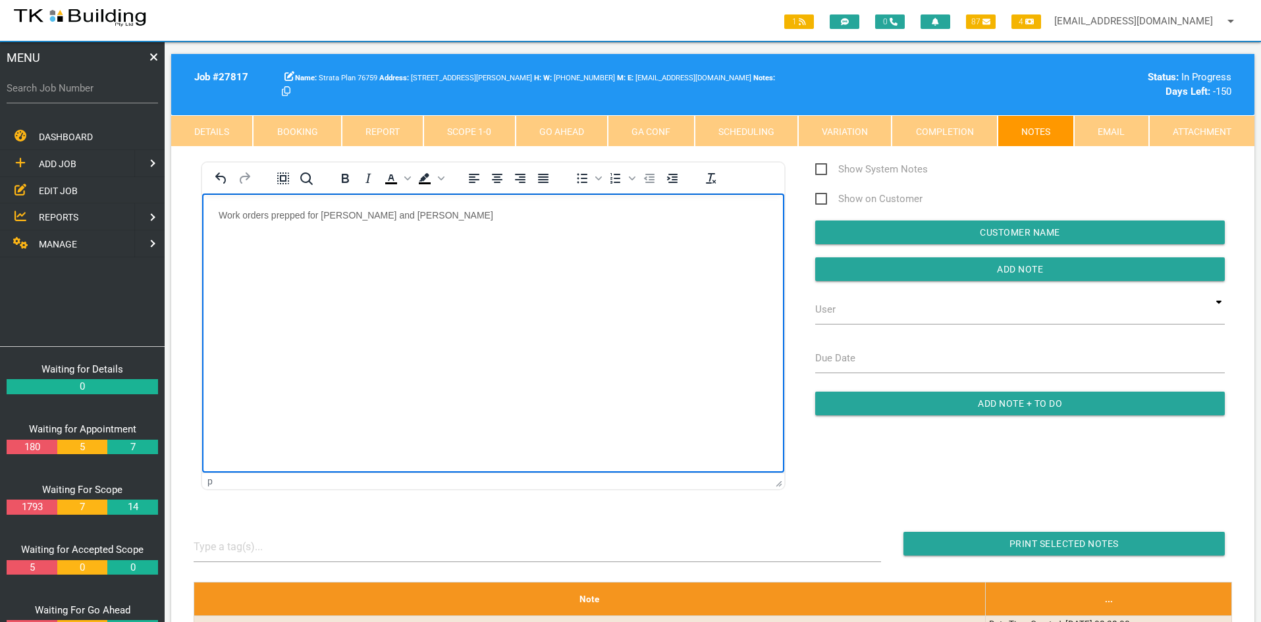
click at [546, 254] on html "Work orders prepped for [PERSON_NAME] and [PERSON_NAME]" at bounding box center [493, 224] width 582 height 60
click at [990, 275] on input "Add Note" at bounding box center [1020, 270] width 410 height 24
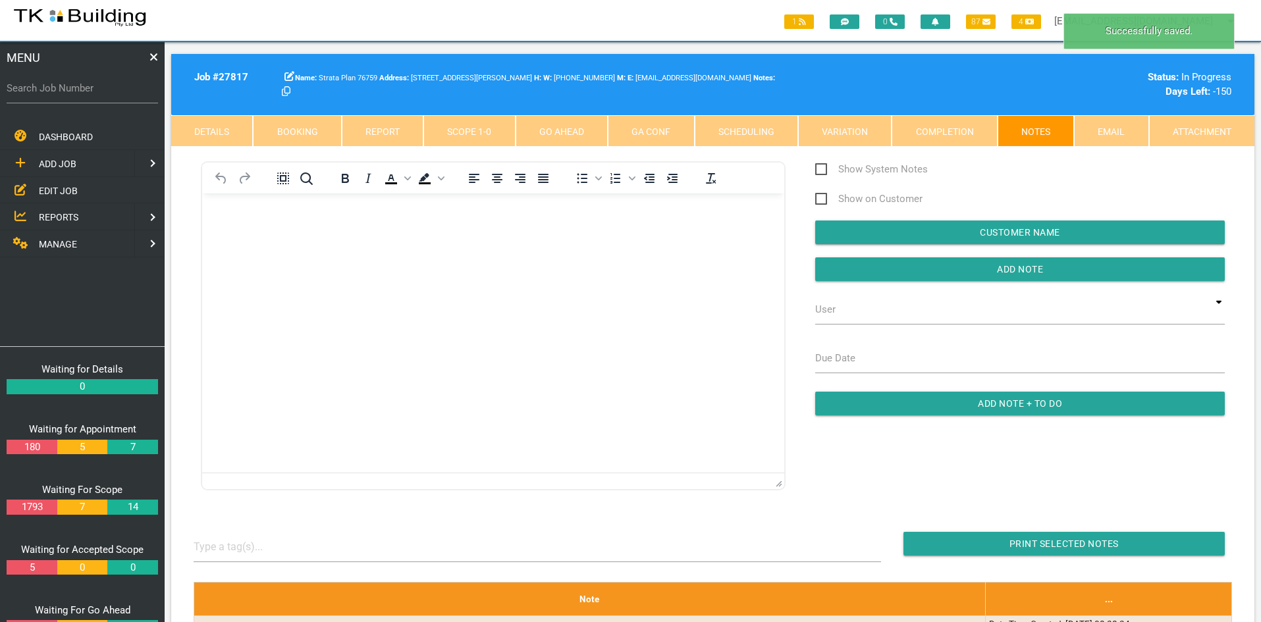
click at [575, 254] on html at bounding box center [493, 224] width 582 height 60
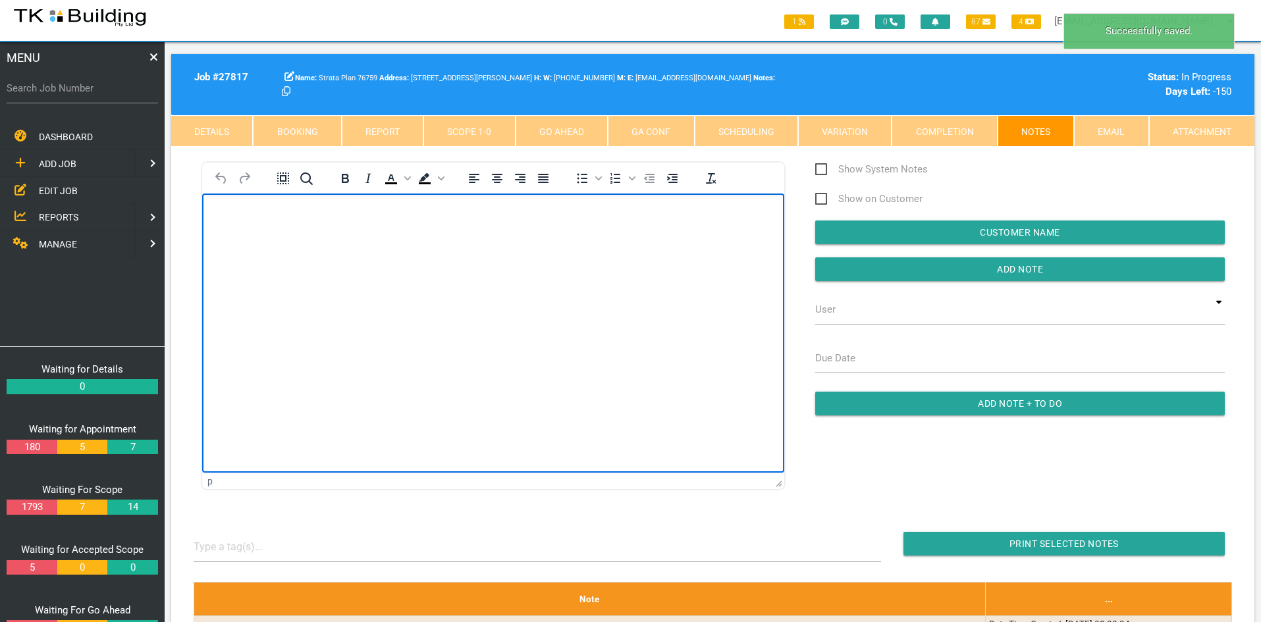
click at [493, 254] on html at bounding box center [493, 224] width 582 height 60
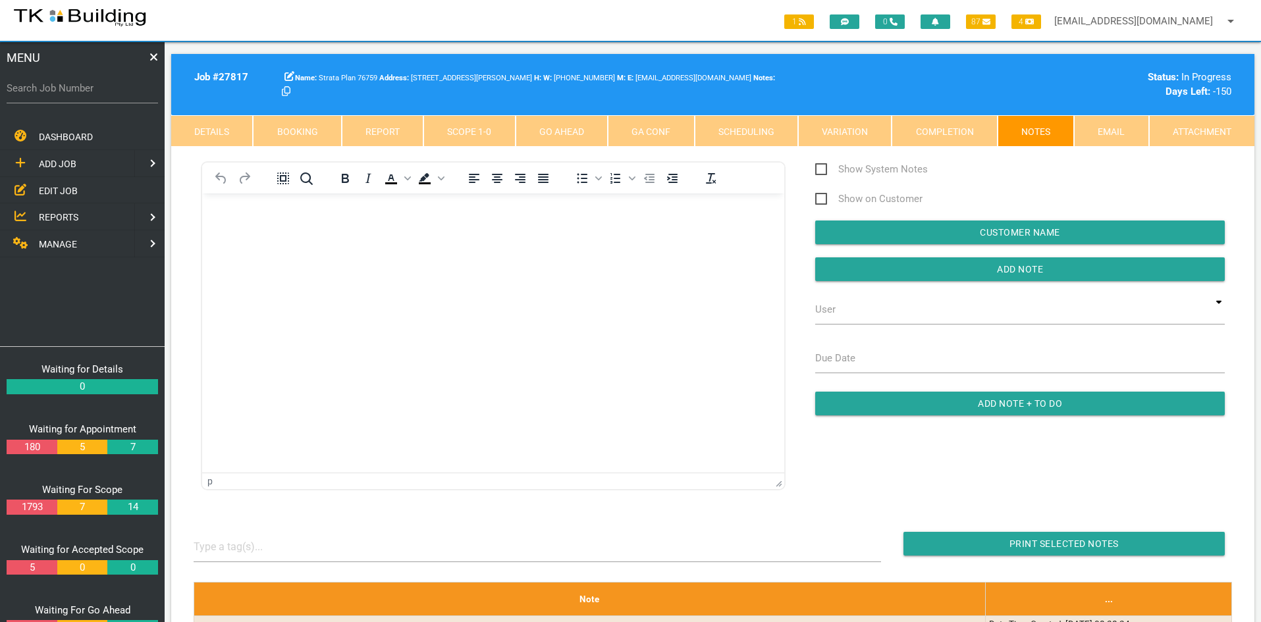
click at [458, 132] on link "Scope 1 - 0" at bounding box center [470, 131] width 92 height 32
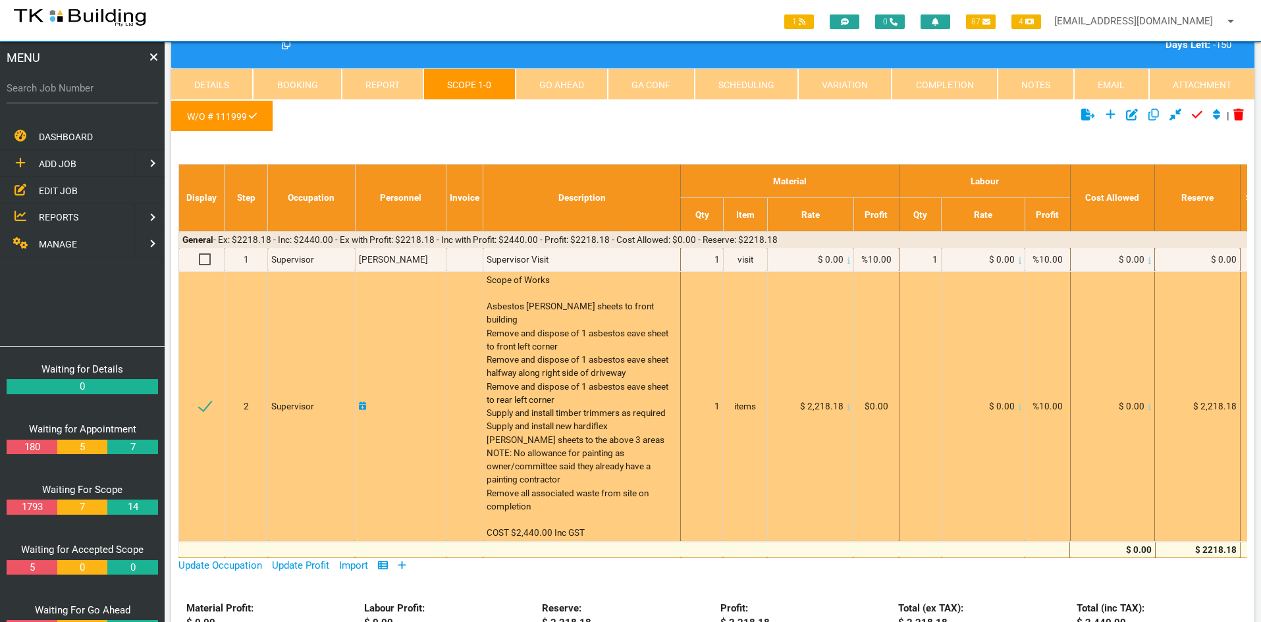
scroll to position [66, 0]
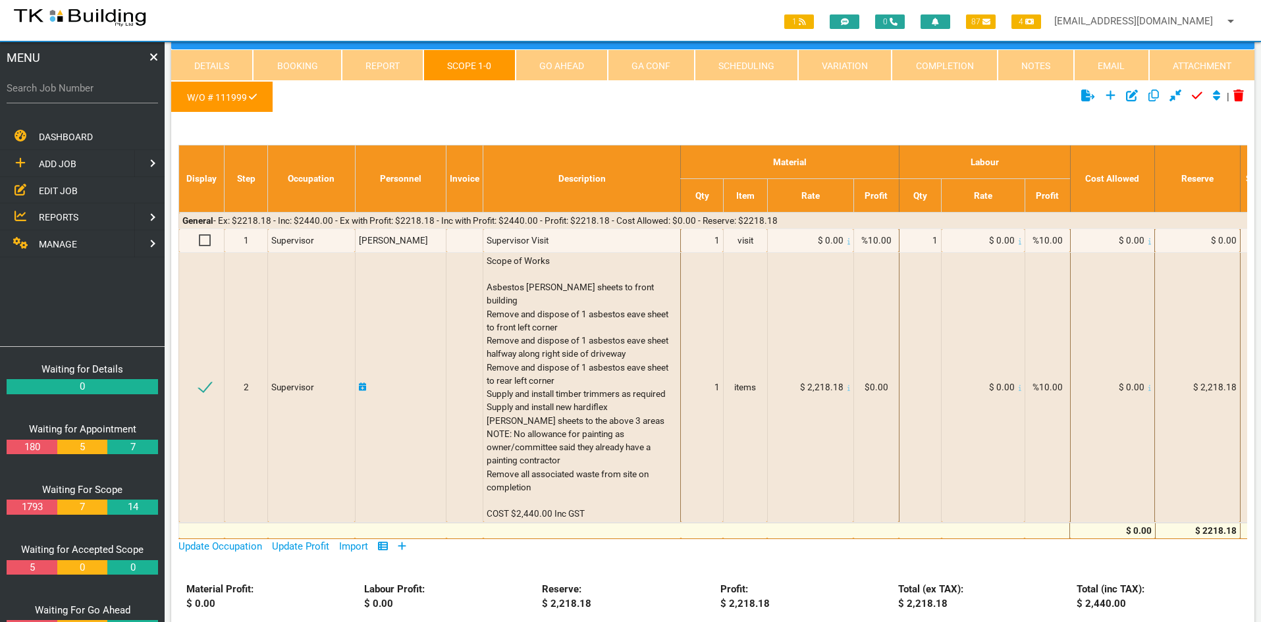
click at [633, 582] on div "Reserve: $ 2,218.18" at bounding box center [624, 597] width 178 height 30
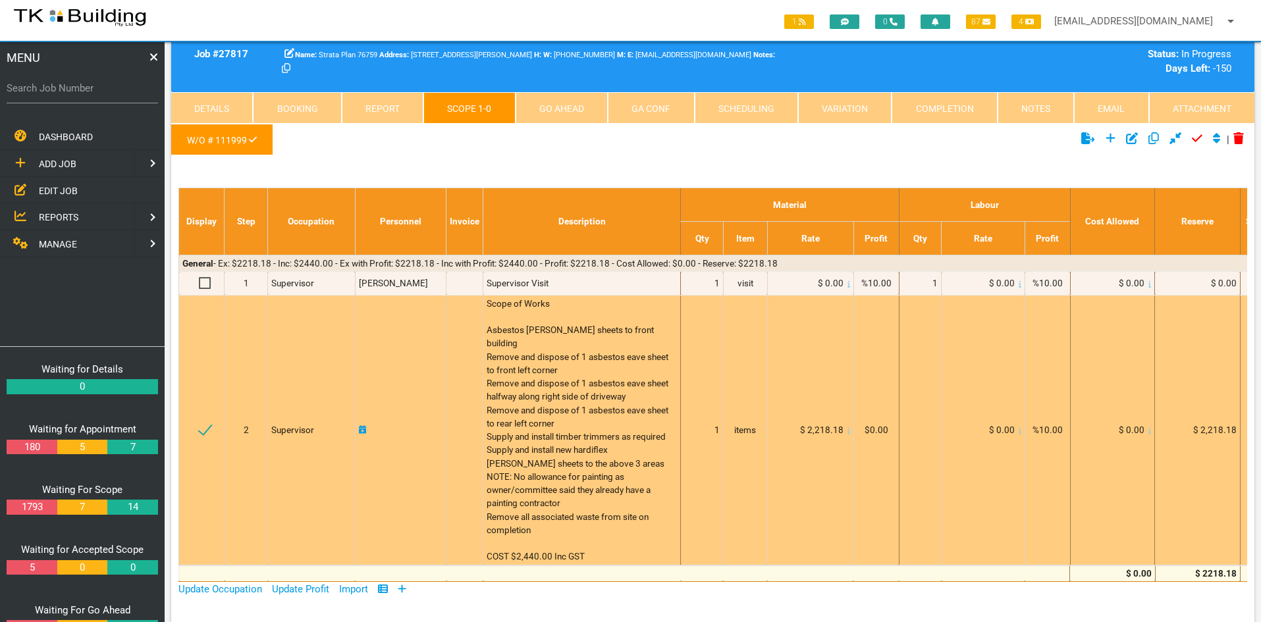
scroll to position [0, 0]
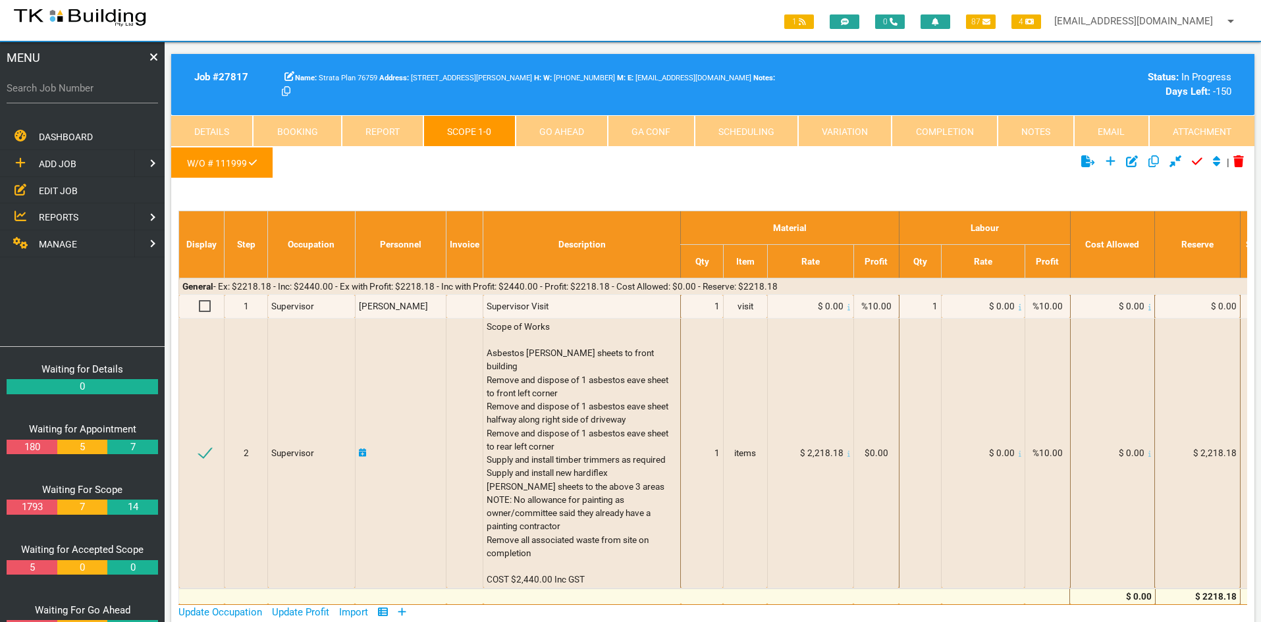
click at [827, 167] on ul "W/O # 111999" at bounding box center [532, 165] width 723 height 36
click at [224, 132] on link "Details" at bounding box center [212, 131] width 82 height 32
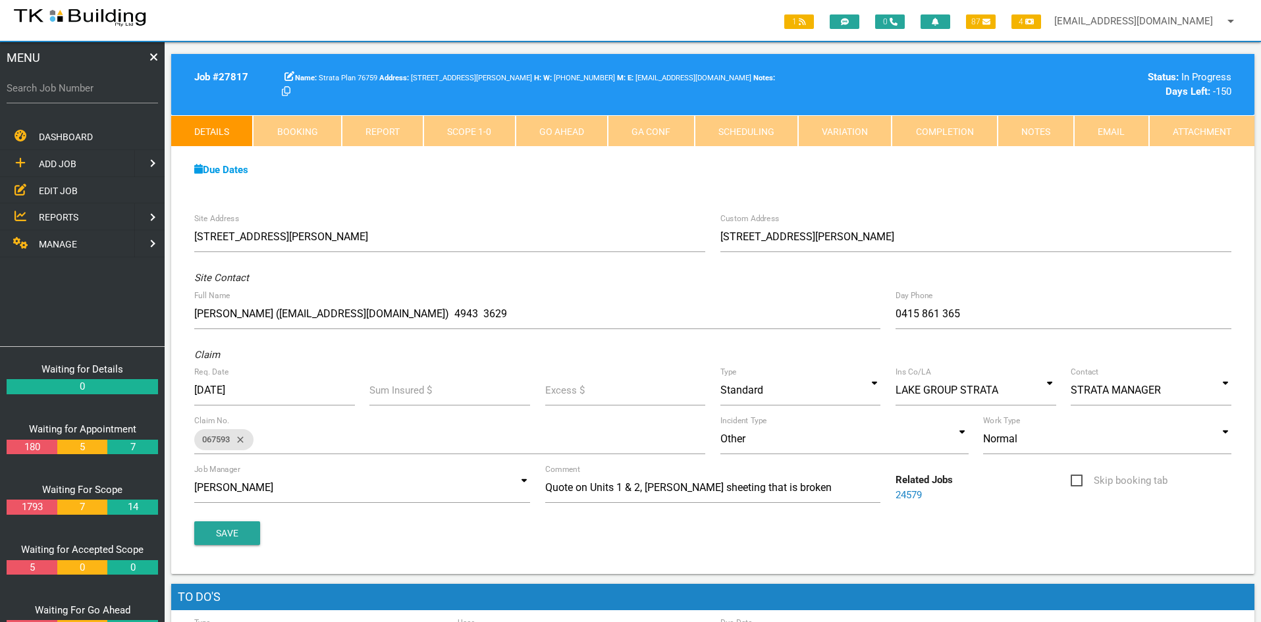
click at [1026, 134] on link "Notes" at bounding box center [1036, 131] width 76 height 32
